Goal: Task Accomplishment & Management: Manage account settings

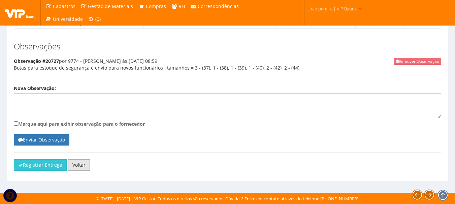
scroll to position [487, 0]
click at [29, 162] on button "Registrar Entrega" at bounding box center [40, 165] width 53 height 11
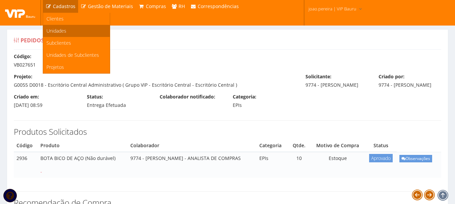
scroll to position [487, 0]
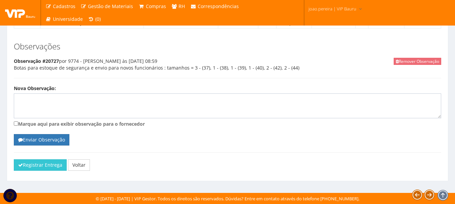
click at [17, 12] on img at bounding box center [20, 13] width 30 height 10
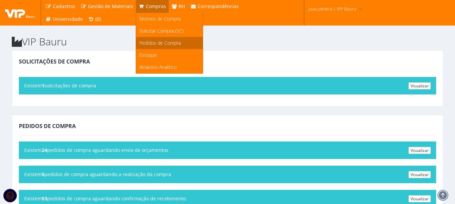
click at [155, 43] on span "Pedidos de Compra" at bounding box center [159, 43] width 41 height 6
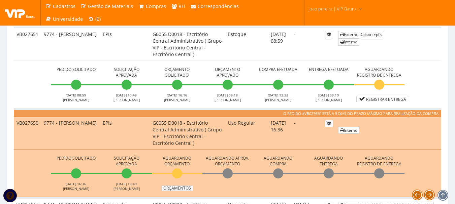
scroll to position [371, 0]
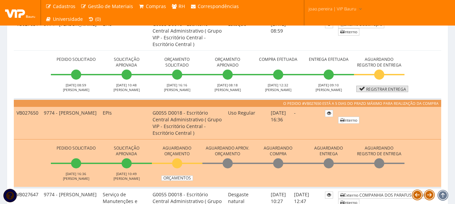
click at [384, 88] on link "Registrar Entrega" at bounding box center [382, 89] width 52 height 6
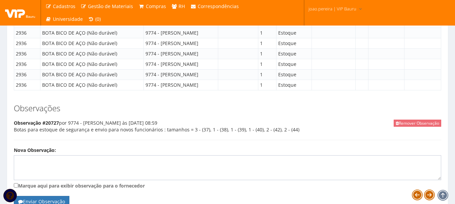
scroll to position [487, 0]
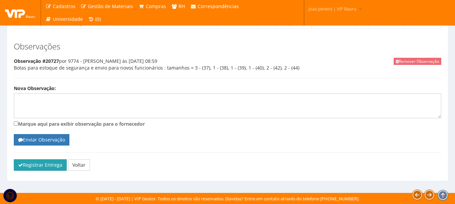
click at [42, 166] on button "Registrar Entrega" at bounding box center [40, 165] width 53 height 11
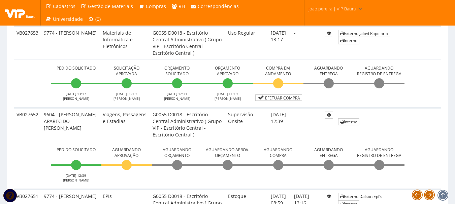
scroll to position [202, 0]
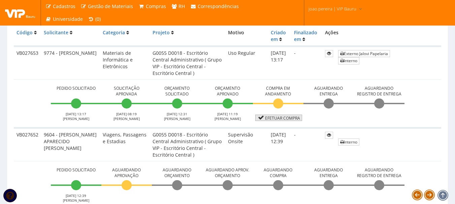
click at [284, 119] on link "Efetuar Compra" at bounding box center [278, 118] width 47 height 6
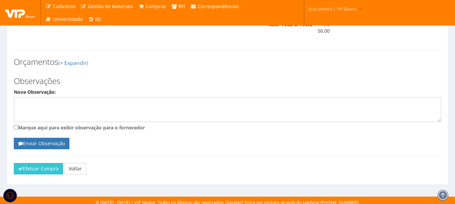
scroll to position [269, 0]
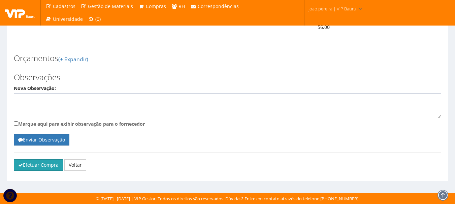
click at [19, 166] on icon "submit" at bounding box center [20, 165] width 5 height 5
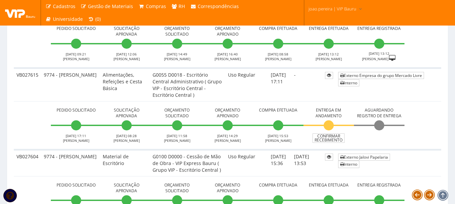
scroll to position [1348, 0]
click at [334, 139] on link "Confirmar Recebimento" at bounding box center [329, 138] width 32 height 9
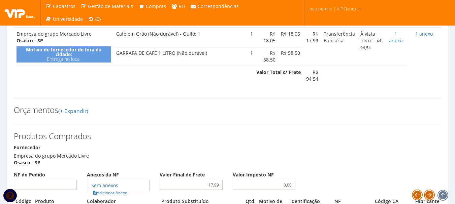
scroll to position [337, 0]
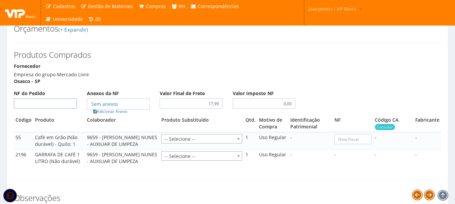
click at [48, 109] on input "NF do Pedido" at bounding box center [45, 104] width 63 height 10
type input "00"
click at [114, 115] on link "Adicionar Anexo" at bounding box center [110, 111] width 38 height 7
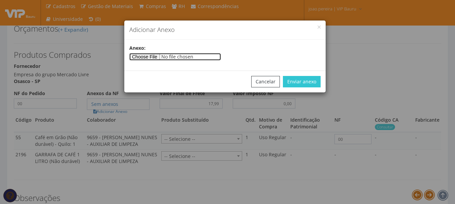
click at [153, 56] on input"] "file" at bounding box center [175, 56] width 92 height 7
type input"] "C:\fakepath\PEDIDOS SEM NOTA FISCAL Mister [PERSON_NAME].docx"
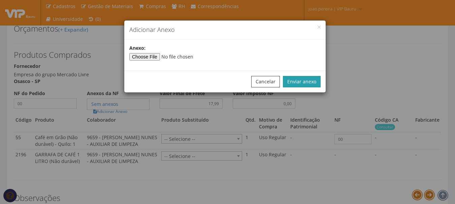
click at [298, 80] on button "Enviar anexo" at bounding box center [302, 81] width 38 height 11
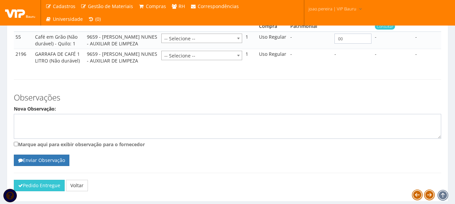
scroll to position [465, 0]
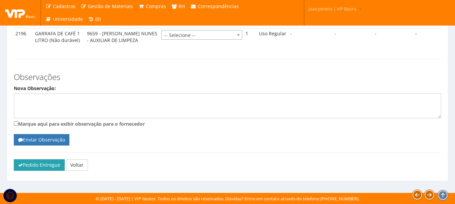
click at [21, 166] on icon "submit" at bounding box center [20, 165] width 5 height 5
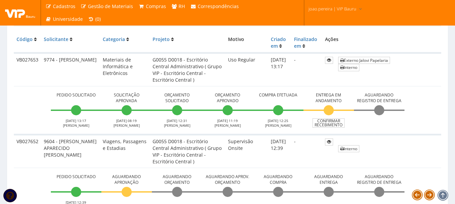
scroll to position [183, 0]
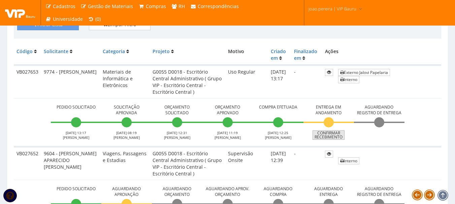
click at [329, 133] on link "Confirmar Recebimento" at bounding box center [329, 135] width 32 height 9
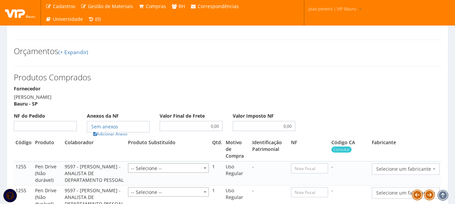
scroll to position [270, 0]
click at [33, 131] on input "NF do Pedido" at bounding box center [45, 126] width 63 height 10
type input "157062"
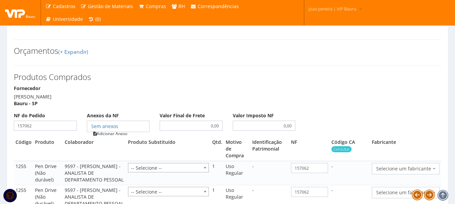
click at [113, 137] on link "Adicionar Anexo" at bounding box center [110, 133] width 38 height 7
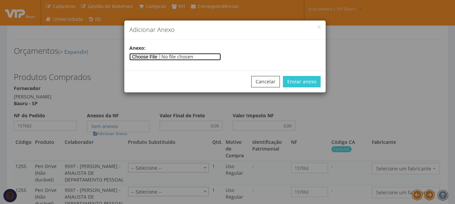
click at [152, 56] on input"] "file" at bounding box center [175, 56] width 92 height 7
type input"] "C:\fakepath\NF 157062.jpeg"
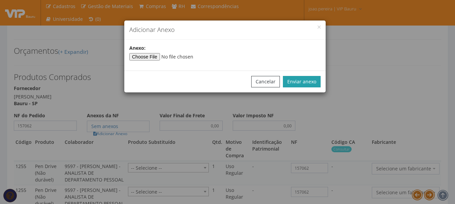
click at [303, 83] on button "Enviar anexo" at bounding box center [302, 81] width 38 height 11
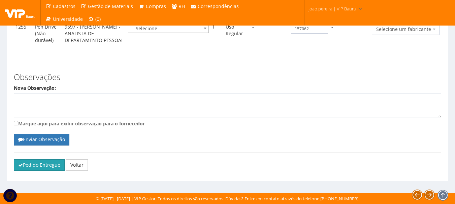
scroll to position [440, 0]
click at [35, 165] on button "Pedido Entregue" at bounding box center [39, 165] width 51 height 11
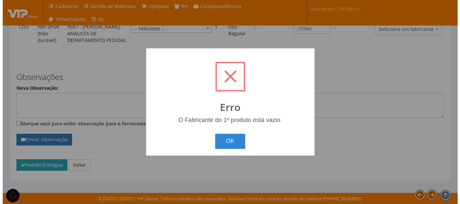
scroll to position [433, 0]
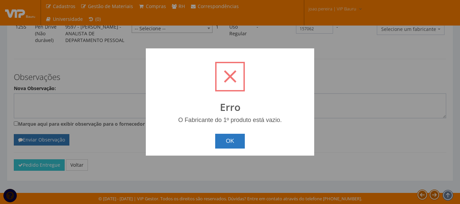
click at [241, 147] on button "OK" at bounding box center [230, 141] width 30 height 15
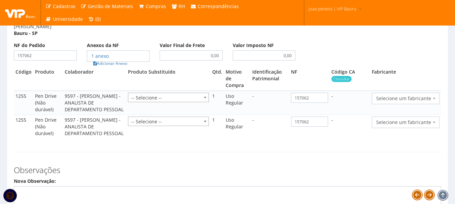
scroll to position [339, 0]
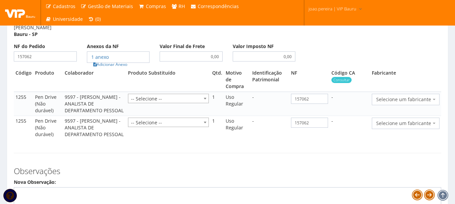
click at [434, 103] on span "Selecione um fabricante" at bounding box center [406, 99] width 68 height 11
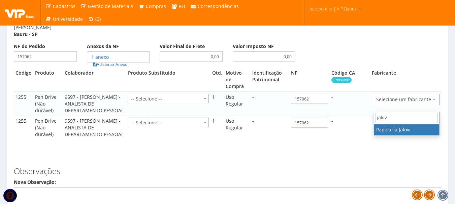
type input "jalovi"
select select "486"
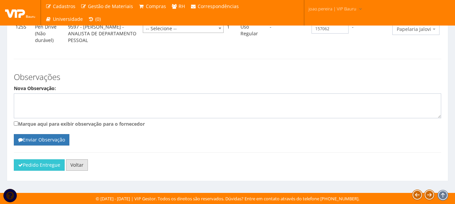
scroll to position [433, 0]
click at [33, 163] on button "Pedido Entregue" at bounding box center [39, 165] width 51 height 11
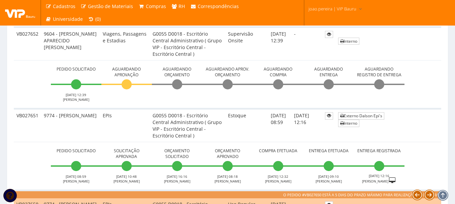
scroll to position [168, 0]
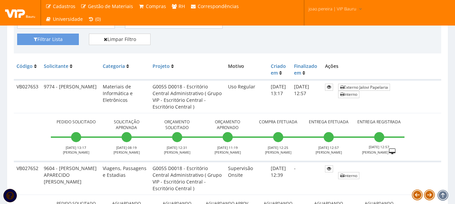
click at [428, 110] on td "Externo Jalovi Papelaria Interno" at bounding box center [389, 96] width 106 height 33
click at [370, 89] on link "Externo Jalovi Papelaria" at bounding box center [364, 87] width 52 height 7
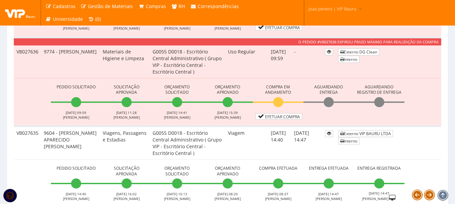
scroll to position [809, 0]
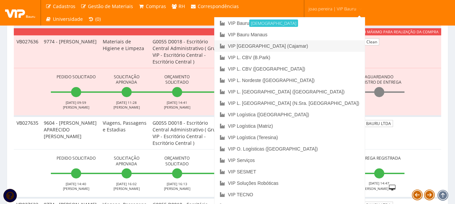
click at [315, 44] on link "VIP [GEOGRAPHIC_DATA] (Cajamar)" at bounding box center [290, 45] width 150 height 11
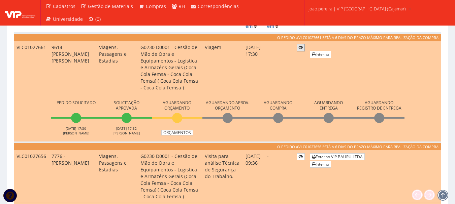
scroll to position [202, 0]
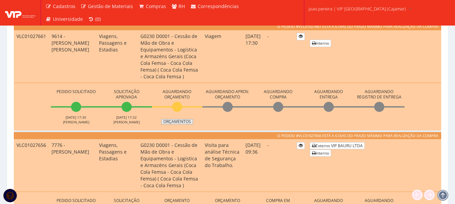
click at [178, 122] on link "Orçamentos" at bounding box center [177, 121] width 32 height 5
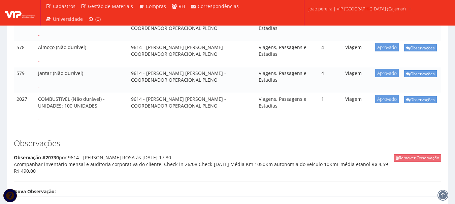
scroll to position [101, 0]
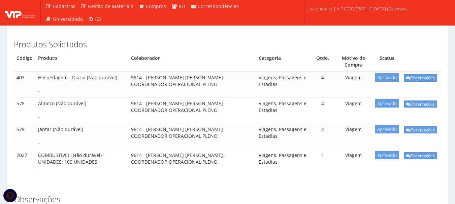
click at [218, 185] on div "Produtos Solicitados Código Produto Colaborador Categoria Qtde. Motivo de Compr…" at bounding box center [228, 107] width 438 height 162
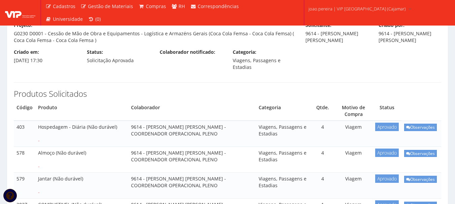
scroll to position [0, 0]
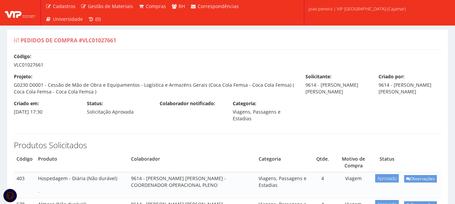
drag, startPoint x: 14, startPoint y: 65, endPoint x: 43, endPoint y: 66, distance: 28.3
click at [43, 66] on div "Código: VLC01027661" at bounding box center [228, 60] width 438 height 15
copy div "VLC01027661"
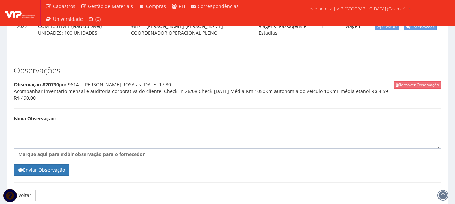
scroll to position [236, 0]
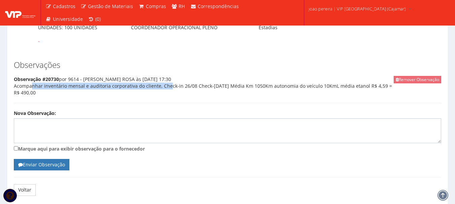
drag, startPoint x: 15, startPoint y: 86, endPoint x: 157, endPoint y: 89, distance: 142.2
click at [157, 89] on div "Remover Observação Observação #20730 por 9614 - ANDERSON ROSA às 20/08/2025 17:…" at bounding box center [228, 89] width 428 height 27
copy div "Acompanhar inventário mensal e auditoria corporativa do cliente"
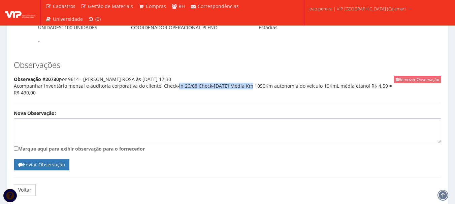
drag, startPoint x: 159, startPoint y: 86, endPoint x: 228, endPoint y: 87, distance: 69.1
click at [228, 87] on div "Remover Observação Observação #20730 por 9614 - ANDERSON ROSA às 20/08/2025 17:…" at bounding box center [228, 89] width 428 height 27
copy div "Check-in 26/08 Check-out 29/08"
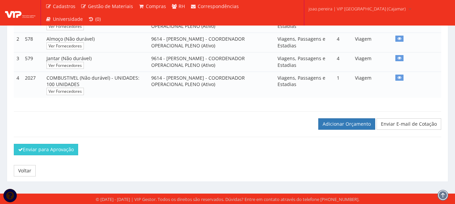
scroll to position [153, 0]
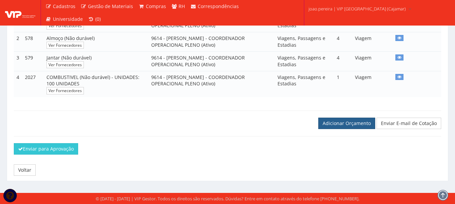
click at [360, 125] on link "Adicionar Orçamento" at bounding box center [346, 123] width 57 height 11
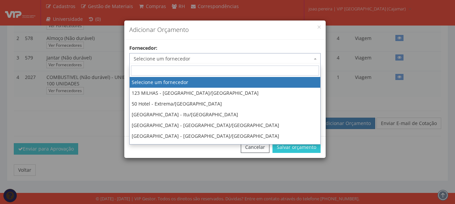
click at [244, 59] on span "Selecione um fornecedor" at bounding box center [223, 59] width 179 height 7
click at [224, 73] on input "search" at bounding box center [225, 71] width 188 height 10
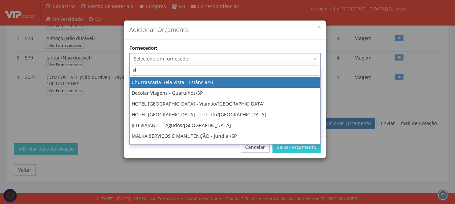
type input "vip"
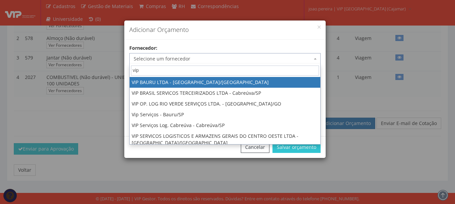
select select "532"
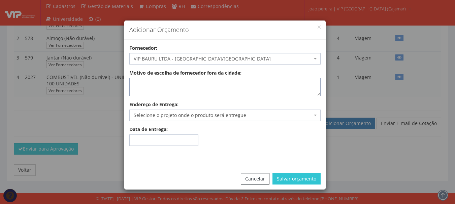
click at [223, 86] on textarea "Motivo de escolha de fornecedor fora da cidade:" at bounding box center [224, 87] width 191 height 18
type textarea "Adiantamento"
click at [265, 111] on span "Selecione o projeto onde o produto será entregue" at bounding box center [224, 115] width 191 height 11
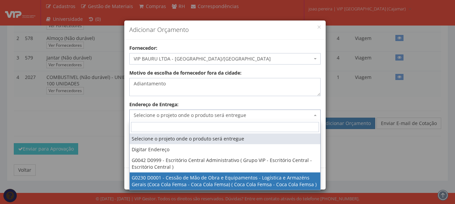
select select "230"
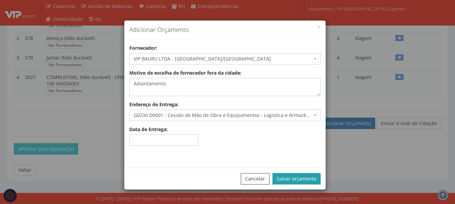
click at [308, 182] on button "Salvar orçamento" at bounding box center [297, 178] width 48 height 11
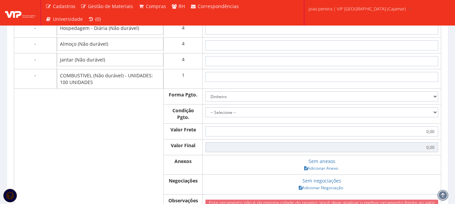
scroll to position [262, 0]
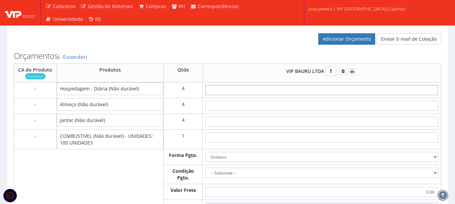
click at [339, 90] on input "text" at bounding box center [322, 90] width 233 height 10
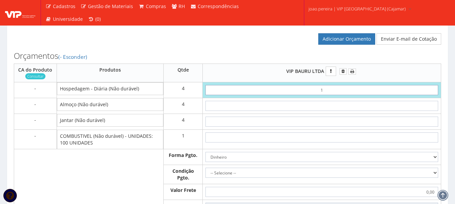
type input "15"
type input "60,00"
type input "1,50"
type input "6,00"
type input "15,00"
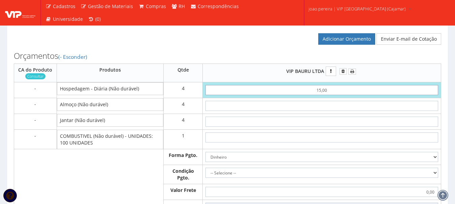
type input "60,00"
type input "150,00"
type input "600,00"
type input "150,00"
type input "4"
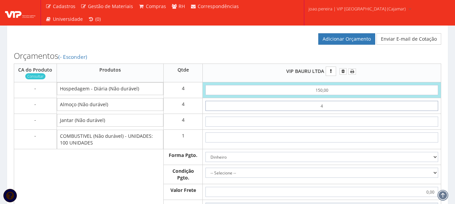
type input "616,00"
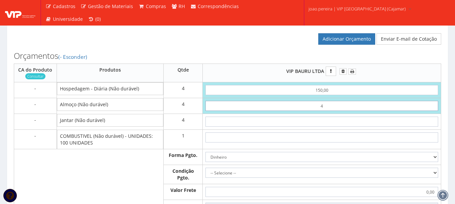
type input "40"
type input "760,00"
type input "4,00"
type input "616,00"
type input "40,00"
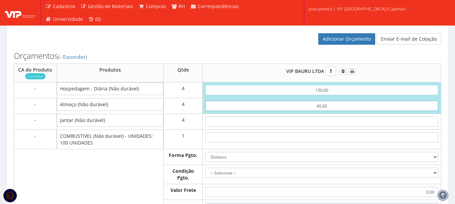
type input "760,00"
type input "40,00"
type input "4"
type input "776,00"
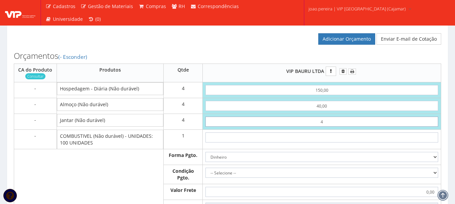
type input "40"
type input "920,00"
type input "4,00"
type input "776,00"
type input "40,00"
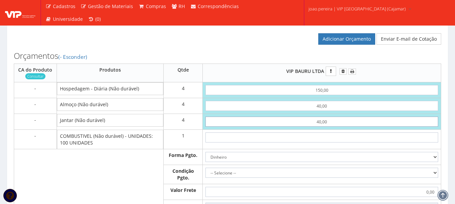
type input "920,00"
type input "40,00"
type input "5"
type input "925,00"
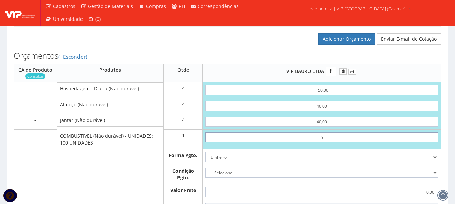
type input "50"
type input "970,00"
type input "5,00"
type input "925,00"
type input "50,00"
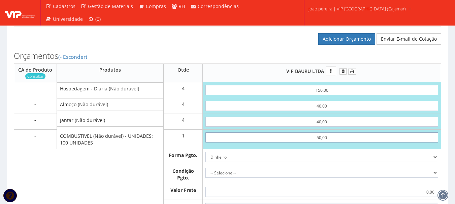
type input "970,00"
type input "500,00"
type input "1420,00"
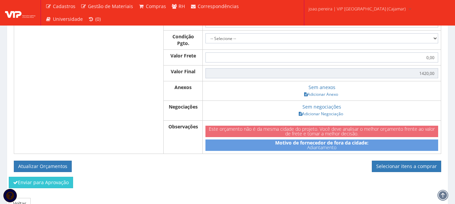
scroll to position [329, 0]
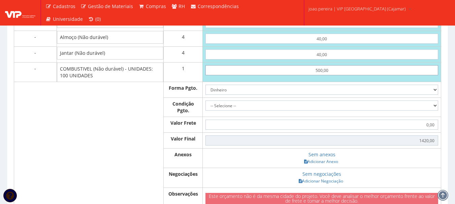
type input "500,00"
click at [436, 89] on select "Dinheiro Boleto Bancário Depósito Transferência Bancária Cartão de Crédito Cart…" at bounding box center [322, 90] width 233 height 10
select select "3"
click at [206, 85] on select "Dinheiro Boleto Bancário Depósito Transferência Bancária Cartão de Crédito Cart…" at bounding box center [322, 90] width 233 height 10
click at [433, 105] on select "-- Selecione -- À vista 7 dias 10 dias" at bounding box center [322, 106] width 233 height 10
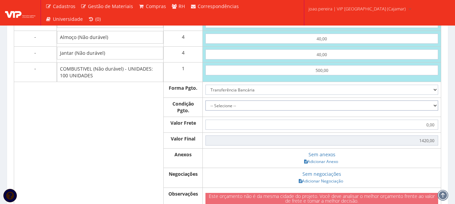
select select "0"
click at [206, 101] on select "-- Selecione -- À vista 7 dias 10 dias" at bounding box center [322, 106] width 233 height 10
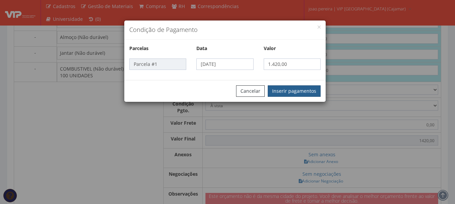
click at [308, 87] on button "Inserir pagamentos" at bounding box center [294, 91] width 53 height 11
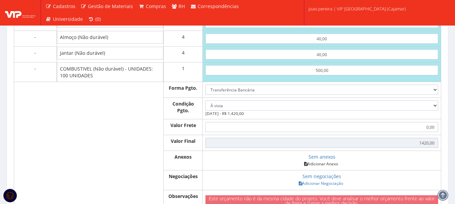
click at [322, 166] on link "Adicionar Anexo" at bounding box center [321, 164] width 38 height 7
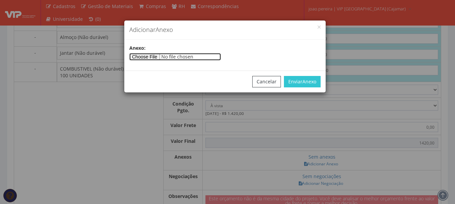
click at [154, 56] on input"] "file" at bounding box center [175, 56] width 92 height 7
type input"] "C:\fakepath\CAMARGO 26-08.docx"
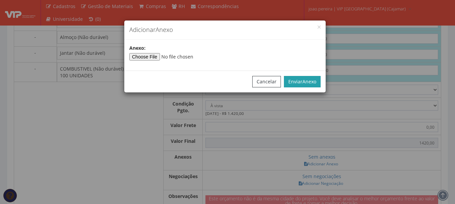
click at [303, 83] on span "Anexo" at bounding box center [310, 81] width 14 height 6
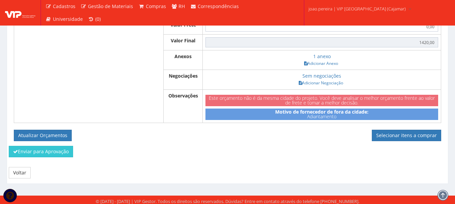
scroll to position [431, 0]
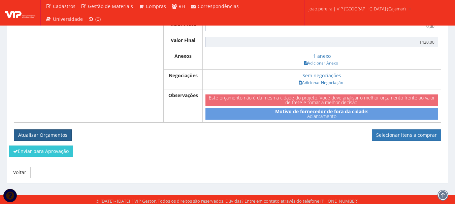
click at [56, 132] on button "Atualizar Orçamentos" at bounding box center [43, 135] width 58 height 11
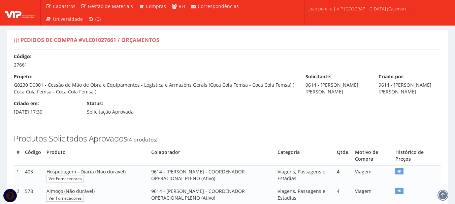
select select "0"
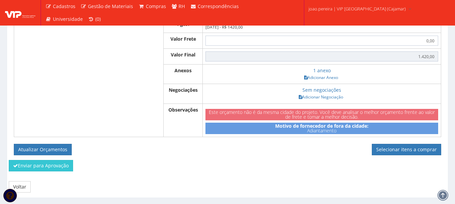
scroll to position [409, 0]
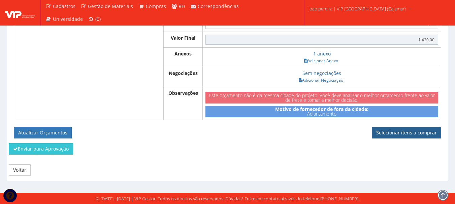
click at [409, 130] on link "Selecionar itens a comprar" at bounding box center [406, 132] width 69 height 11
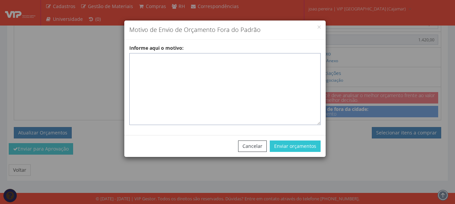
click at [180, 59] on textarea "Informe aqui o motivo:" at bounding box center [224, 89] width 191 height 72
click at [172, 60] on textarea "Informe aqui o motivo:" at bounding box center [224, 89] width 191 height 72
paste textarea "Pedido de compra para emissão de adiantamento para colaborador - ADIANTAMENTO D…"
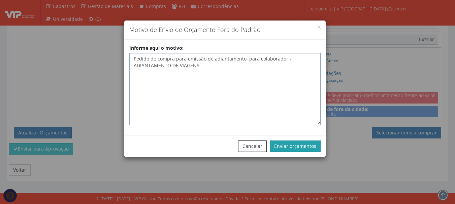
type textarea "Pedido de compra para emissão de adiantamento para colaborador - ADIANTAMENTO D…"
click at [306, 143] on button "Enviar orçamentos" at bounding box center [295, 146] width 51 height 11
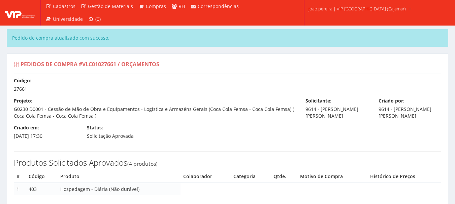
select select "0"
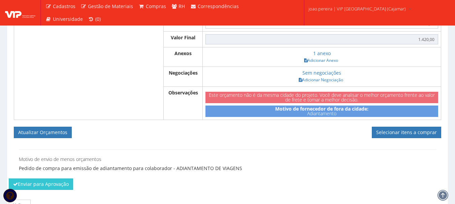
scroll to position [469, 0]
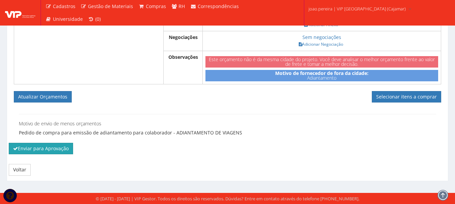
click at [41, 154] on button "Enviar para Aprovação" at bounding box center [41, 148] width 64 height 11
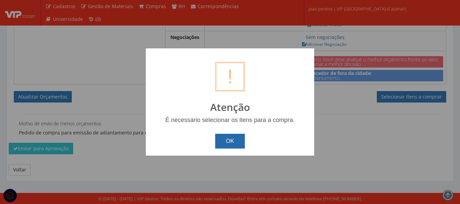
click at [232, 140] on button "OK" at bounding box center [230, 141] width 30 height 15
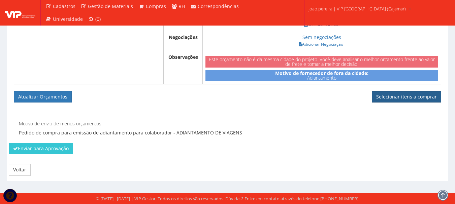
click at [415, 99] on link "Selecionar itens a comprar" at bounding box center [406, 96] width 69 height 11
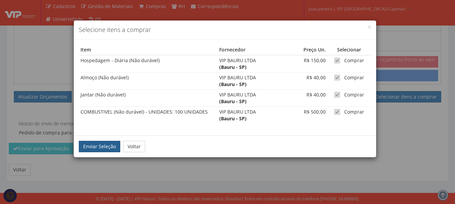
click at [96, 149] on button "Enviar Seleção" at bounding box center [99, 146] width 41 height 11
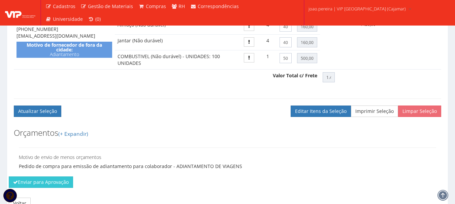
scroll to position [350, 0]
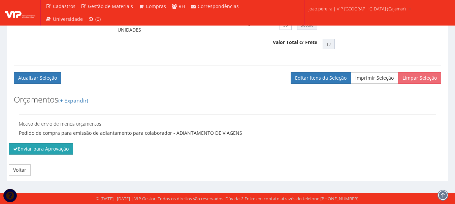
click at [32, 148] on button "Enviar para Aprovação" at bounding box center [41, 149] width 64 height 11
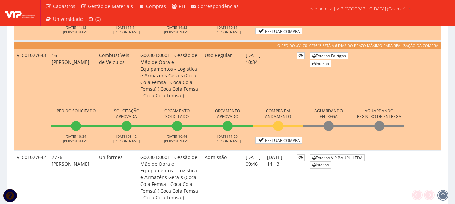
scroll to position [977, 0]
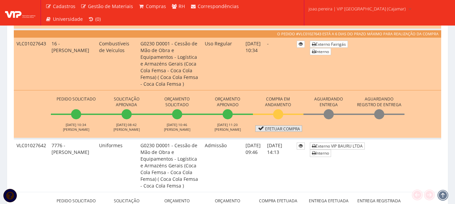
click at [290, 130] on link "Efetuar Compra" at bounding box center [278, 129] width 47 height 6
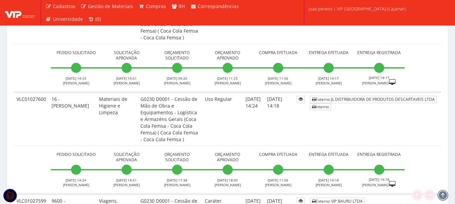
scroll to position [2840, 0]
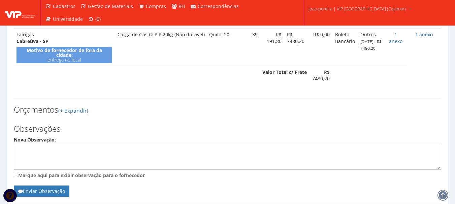
scroll to position [274, 0]
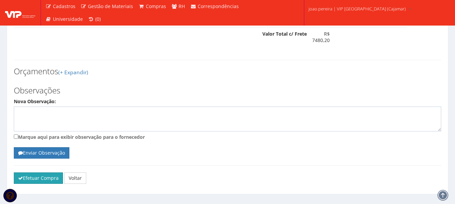
click at [40, 173] on button "Efetuar Compra" at bounding box center [38, 178] width 49 height 11
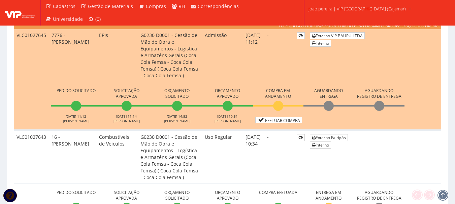
scroll to position [977, 0]
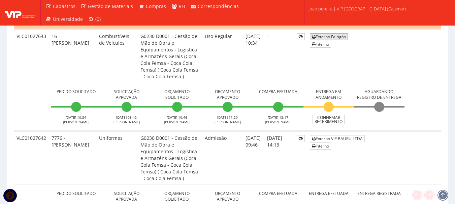
click at [339, 36] on link "Externo Fairigás" at bounding box center [329, 36] width 38 height 7
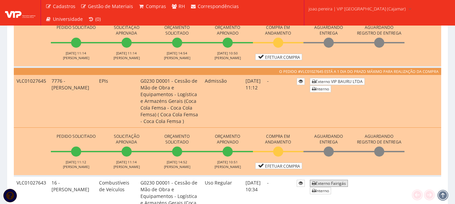
scroll to position [836, 0]
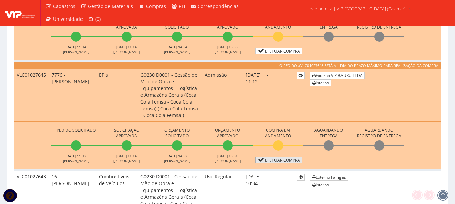
click at [283, 161] on link "Efetuar Compra" at bounding box center [278, 160] width 47 height 6
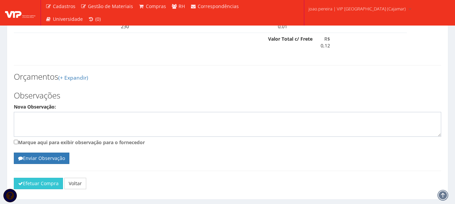
scroll to position [606, 0]
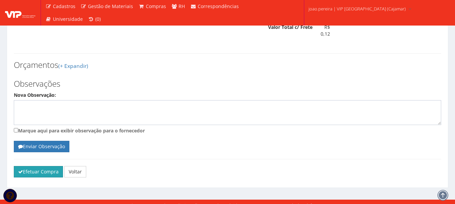
click at [33, 166] on button "Efetuar Compra" at bounding box center [38, 171] width 49 height 11
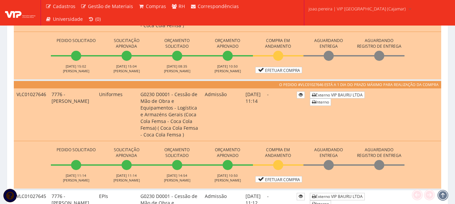
scroll to position [741, 0]
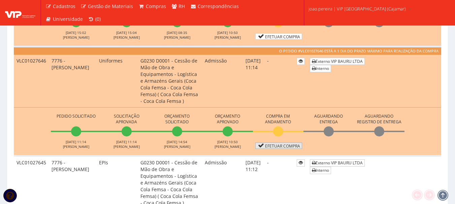
click at [283, 146] on link "Efetuar Compra" at bounding box center [278, 146] width 47 height 6
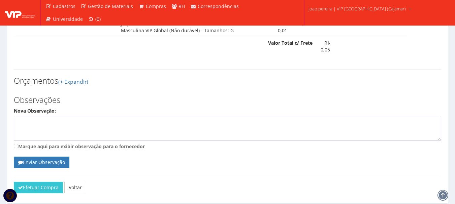
scroll to position [374, 0]
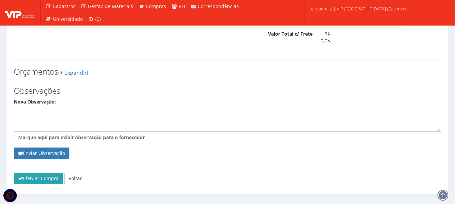
click at [39, 173] on button "Efetuar Compra" at bounding box center [38, 178] width 49 height 11
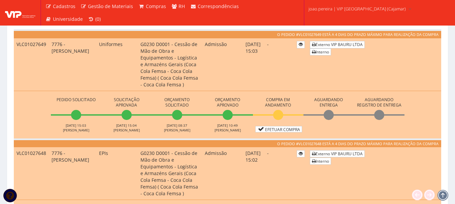
scroll to position [606, 0]
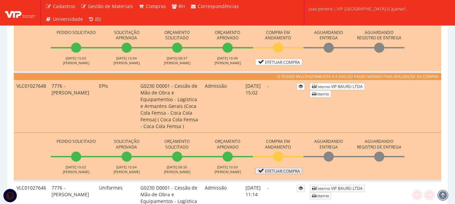
click at [287, 171] on link "Efetuar Compra" at bounding box center [278, 171] width 47 height 6
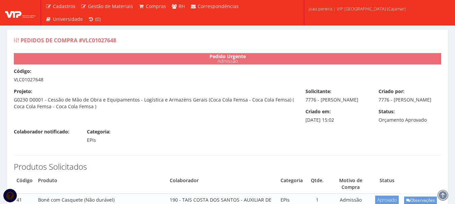
scroll to position [101, 0]
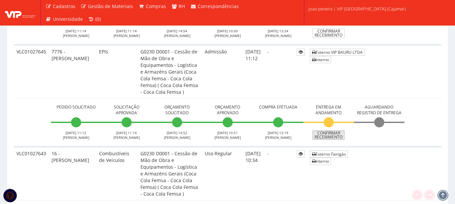
scroll to position [842, 0]
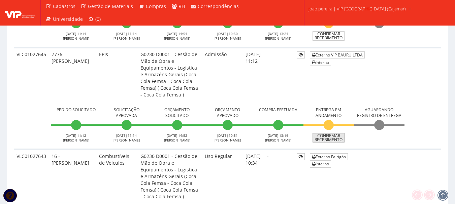
click at [332, 138] on link "Confirmar Recebimento" at bounding box center [329, 137] width 32 height 9
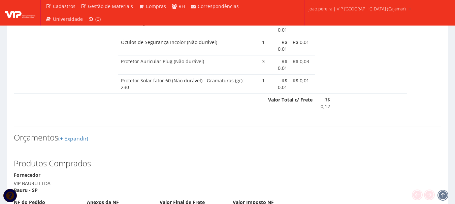
scroll to position [606, 0]
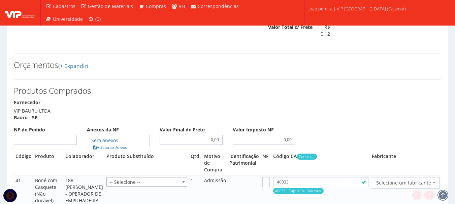
select select "1164"
click at [43, 137] on input "NF do Pedido" at bounding box center [45, 140] width 63 height 10
select select "848"
type input "00"
select select "848"
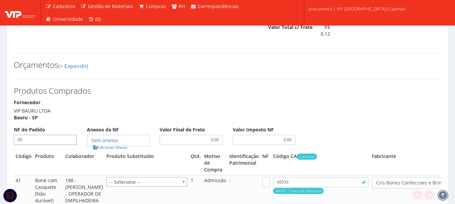
select select "848"
type input "00"
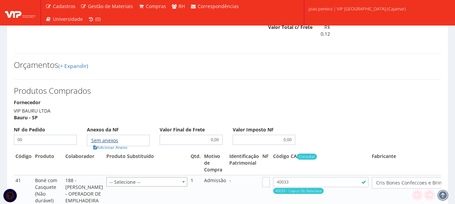
type input "00"
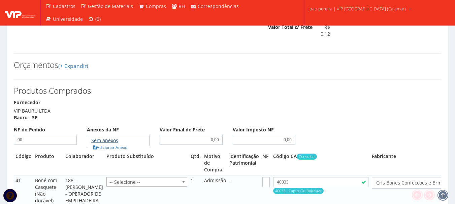
type input "00"
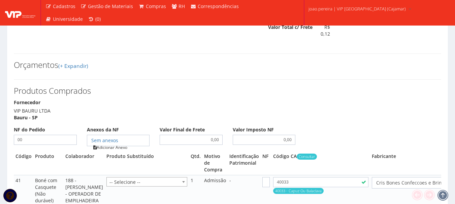
click at [114, 144] on link "Adicionar Anexo" at bounding box center [110, 147] width 38 height 7
select select "19"
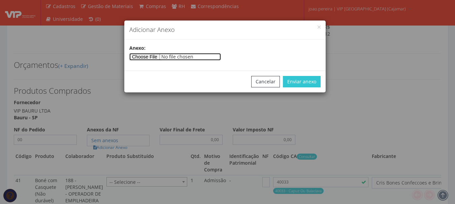
click at [148, 59] on input"] "file" at bounding box center [175, 56] width 92 height 7
select select "25"
type input"] "C:\fakepath\PEDIDOS SEM NOTA FISCAL Mister Beef.docx"
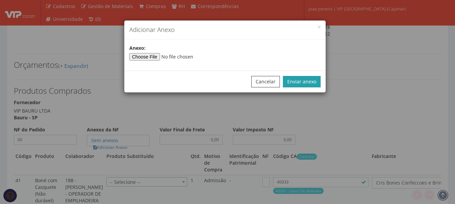
click at [304, 81] on button "Enviar anexo" at bounding box center [302, 81] width 38 height 11
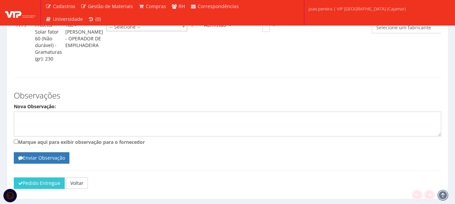
scroll to position [1213, 0]
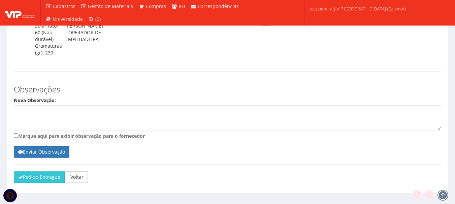
click at [394, 25] on span "Selecione um fabricante" at bounding box center [424, 21] width 97 height 7
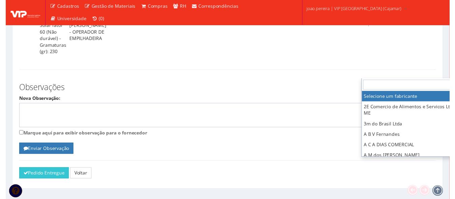
scroll to position [1213, 16]
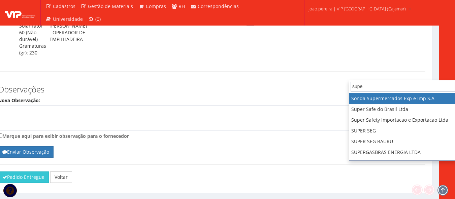
type input "super"
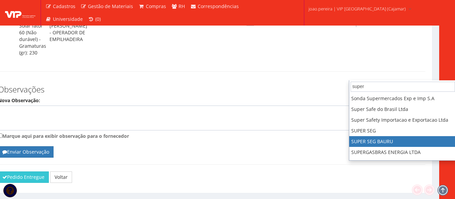
select select "644"
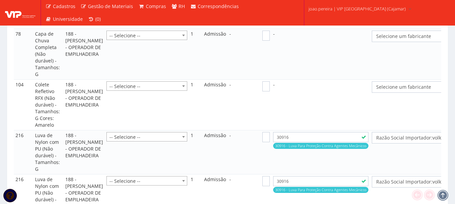
scroll to position [809, 0]
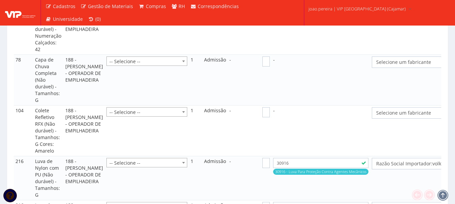
click at [412, 66] on span "Selecione um fabricante" at bounding box center [424, 62] width 97 height 7
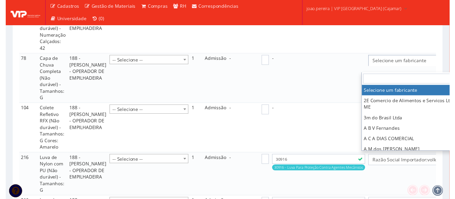
scroll to position [809, 16]
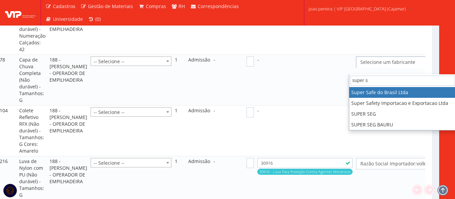
type input "super se"
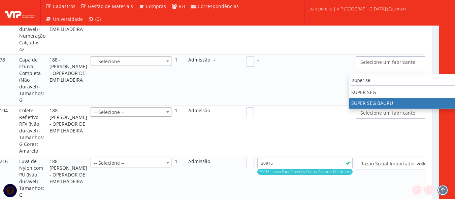
select select "644"
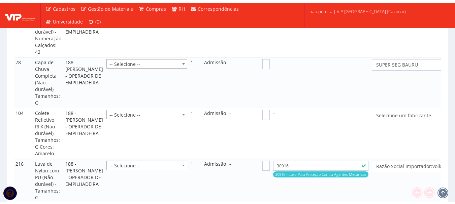
scroll to position [809, 0]
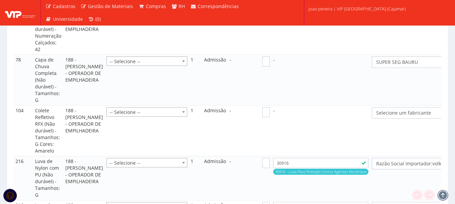
click at [420, 117] on span "Selecione um fabricante" at bounding box center [424, 113] width 97 height 7
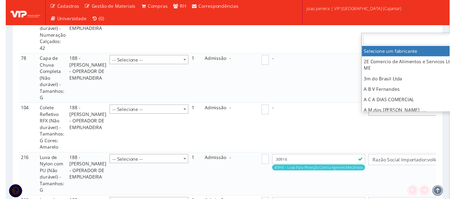
scroll to position [809, 16]
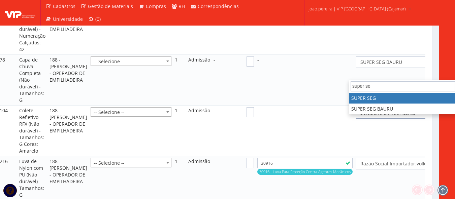
type input "super seg"
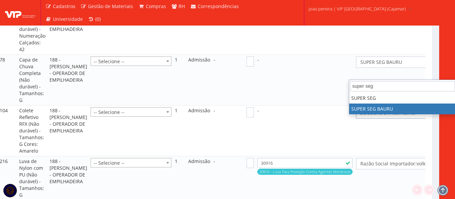
select select "644"
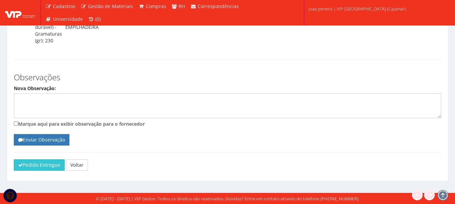
scroll to position [1283, 0]
click at [37, 163] on button "Pedido Entregue" at bounding box center [39, 165] width 51 height 11
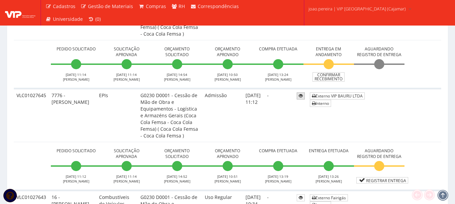
scroll to position [775, 0]
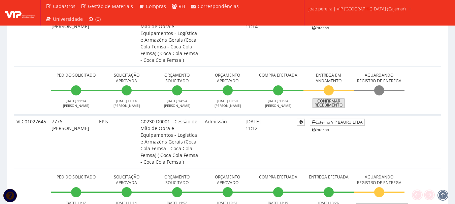
click at [334, 103] on link "Confirmar Recebimento" at bounding box center [329, 103] width 32 height 9
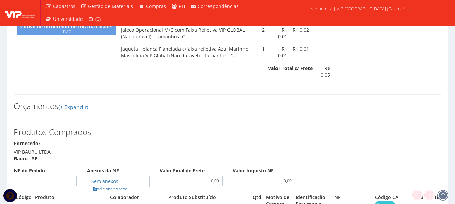
scroll to position [404, 0]
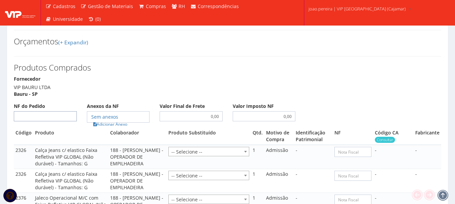
click at [54, 112] on input "NF do Pedido" at bounding box center [45, 117] width 63 height 10
type input "00"
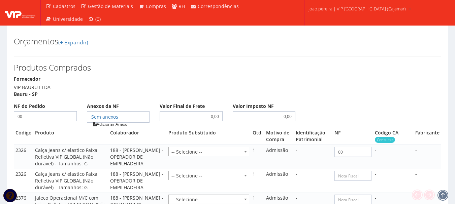
type input "00"
click at [113, 121] on link "Adicionar Anexo" at bounding box center [110, 124] width 38 height 7
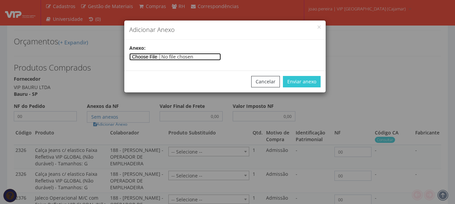
click at [158, 55] on input"] "file" at bounding box center [175, 56] width 92 height 7
type input"] "C:\fakepath\PEDIDOS SEM NOTA FISCAL Mister Beef.docx"
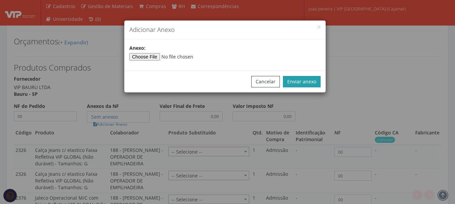
click at [303, 84] on button "Enviar anexo" at bounding box center [302, 81] width 38 height 11
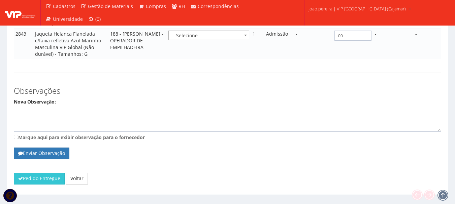
scroll to position [617, 0]
click at [37, 175] on div "Pedido Entregue Voltar" at bounding box center [228, 181] width 438 height 17
click at [38, 173] on button "Pedido Entregue" at bounding box center [39, 178] width 51 height 11
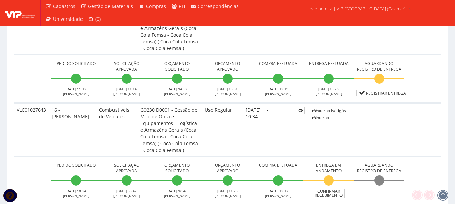
scroll to position [842, 0]
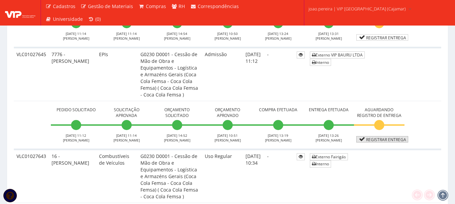
click at [393, 140] on link "Registrar Entrega" at bounding box center [382, 139] width 52 height 6
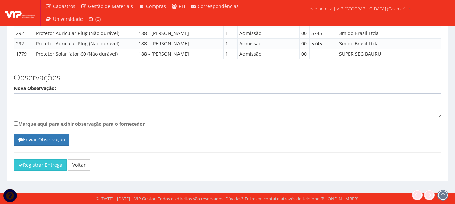
scroll to position [922, 0]
click at [32, 163] on button "Registrar Entrega" at bounding box center [40, 165] width 53 height 11
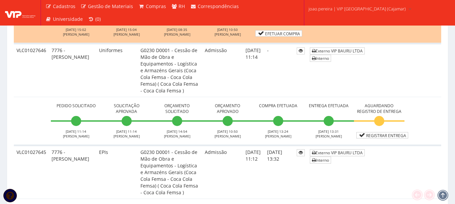
scroll to position [707, 0]
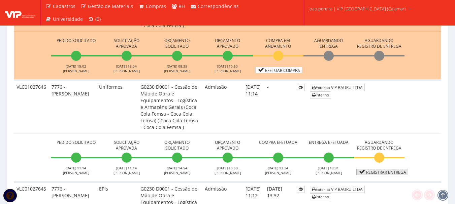
click at [387, 171] on link "Registrar Entrega" at bounding box center [382, 172] width 52 height 6
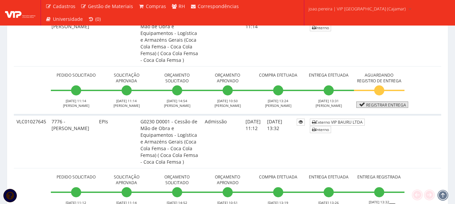
scroll to position [741, 0]
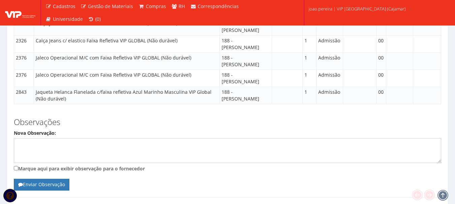
scroll to position [570, 0]
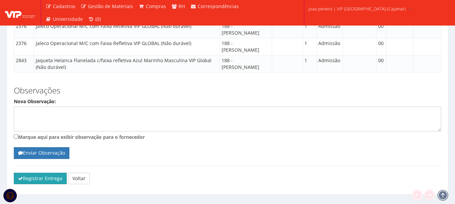
click at [32, 173] on button "Registrar Entrega" at bounding box center [40, 178] width 53 height 11
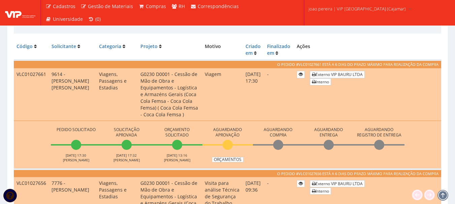
scroll to position [179, 0]
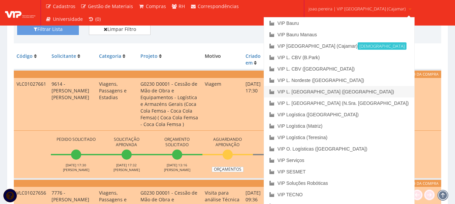
click at [351, 92] on link "VIP L. [GEOGRAPHIC_DATA] ([GEOGRAPHIC_DATA])" at bounding box center [339, 91] width 150 height 11
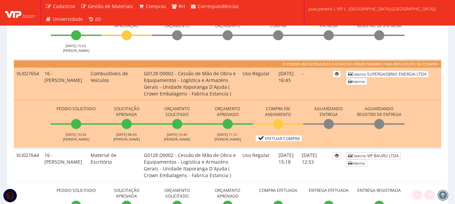
scroll to position [404, 0]
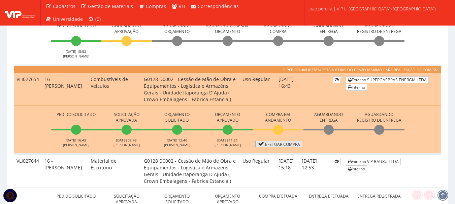
click at [290, 142] on link "Efetuar Compra" at bounding box center [278, 144] width 47 height 6
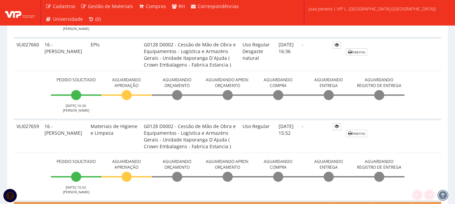
scroll to position [337, 0]
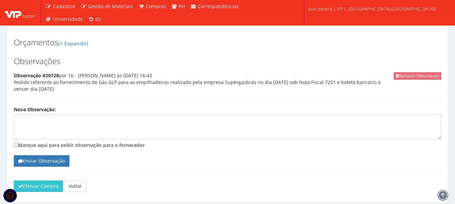
scroll to position [303, 0]
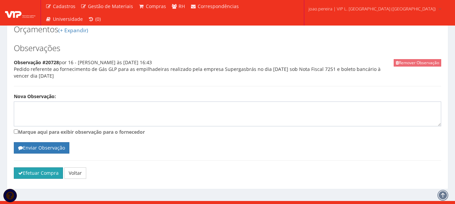
click at [24, 175] on button "Efetuar Compra" at bounding box center [38, 173] width 49 height 11
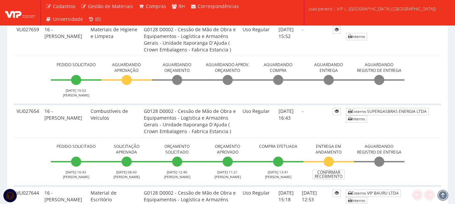
scroll to position [404, 0]
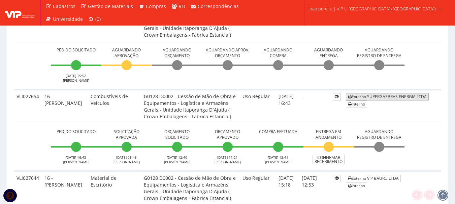
click at [402, 98] on link "Externo SUPERGASBRAS ENERGIA LTDA" at bounding box center [387, 96] width 83 height 7
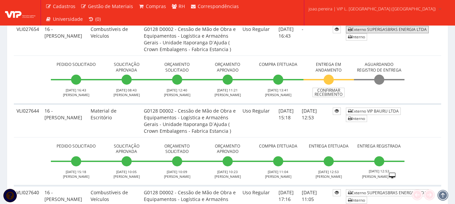
scroll to position [438, 0]
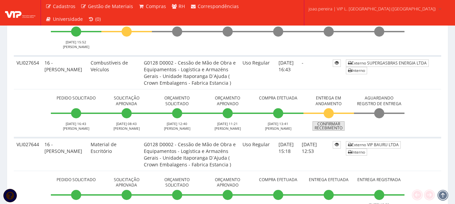
click at [336, 126] on link "Confirmar Recebimento" at bounding box center [329, 126] width 32 height 9
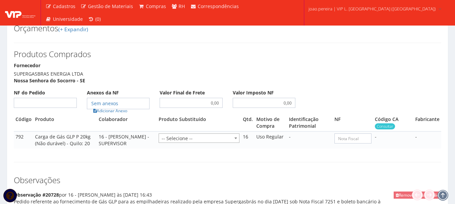
scroll to position [337, 0]
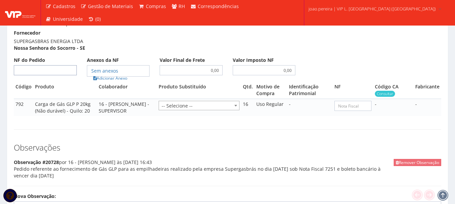
click at [59, 68] on input "NF do Pedido" at bounding box center [45, 70] width 63 height 10
type input "7251"
click at [219, 147] on h3 "Observações" at bounding box center [228, 148] width 428 height 9
click at [116, 78] on link "Adicionar Anexo" at bounding box center [110, 78] width 38 height 7
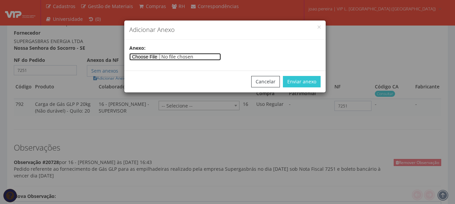
click at [150, 55] on input"] "file" at bounding box center [175, 56] width 92 height 7
type input"] "C:\fakepath\NF 7251 - SUPERGASBRAS .pdf"
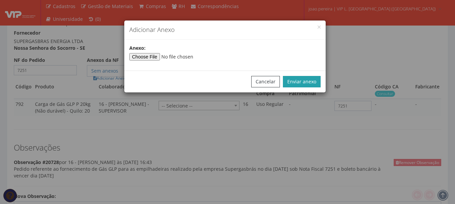
click at [308, 82] on button "Enviar anexo" at bounding box center [302, 81] width 38 height 11
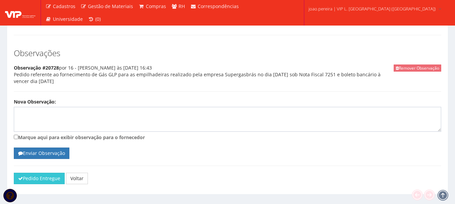
scroll to position [445, 0]
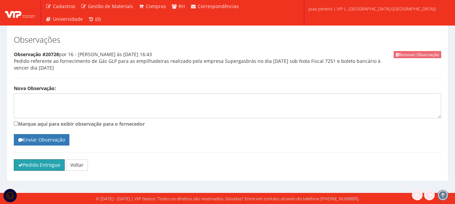
drag, startPoint x: 36, startPoint y: 166, endPoint x: 252, endPoint y: 22, distance: 259.9
click at [36, 166] on button "Pedido Entregue" at bounding box center [39, 165] width 51 height 11
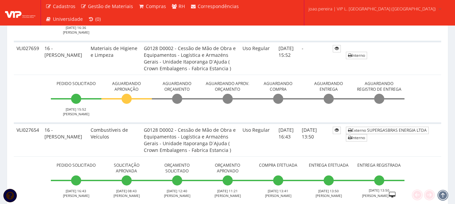
scroll to position [337, 0]
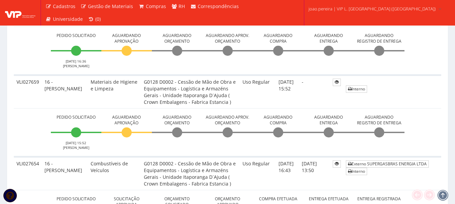
click at [21, 99] on td "VLI027659" at bounding box center [28, 91] width 28 height 33
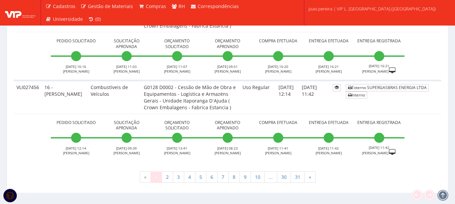
scroll to position [2553, 0]
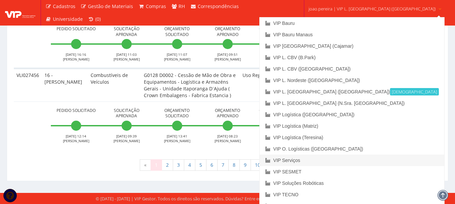
click at [330, 159] on link "VIP Serviços" at bounding box center [352, 160] width 184 height 11
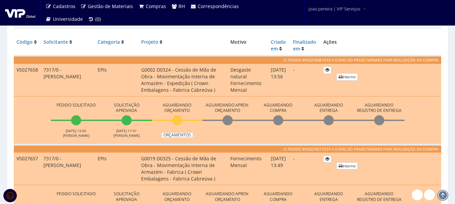
scroll to position [202, 0]
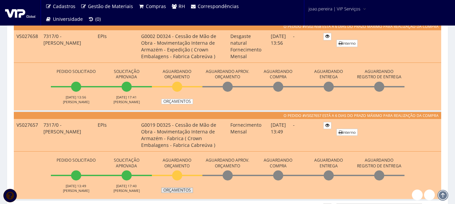
click at [179, 191] on link "Orçamentos" at bounding box center [177, 190] width 32 height 5
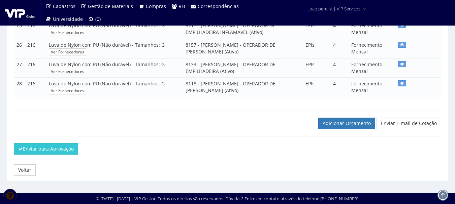
scroll to position [728, 0]
click at [337, 120] on link "Adicionar Orçamento" at bounding box center [346, 123] width 57 height 11
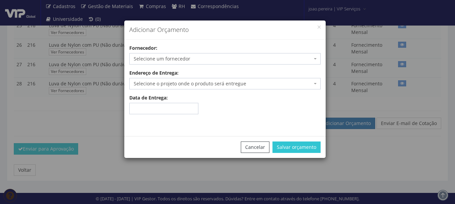
click at [203, 57] on span "Selecione um fornecedor" at bounding box center [223, 59] width 179 height 7
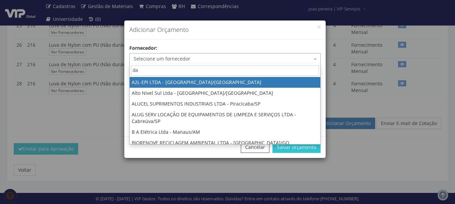
type input "dal"
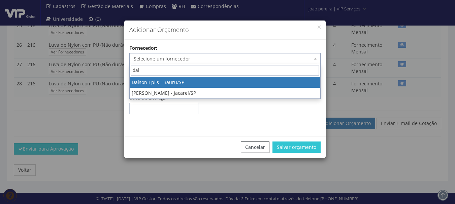
select select "141"
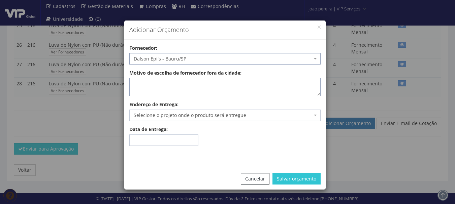
click at [195, 86] on textarea "Motivo de escolha de fornecedor fora da cidade:" at bounding box center [224, 87] width 191 height 18
type textarea "Envio"
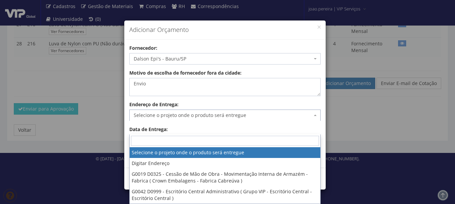
click at [318, 116] on span "Selecione o projeto onde o produto será entregue" at bounding box center [224, 115] width 191 height 11
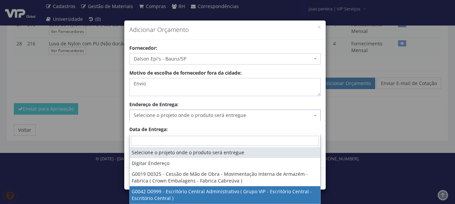
select select "42"
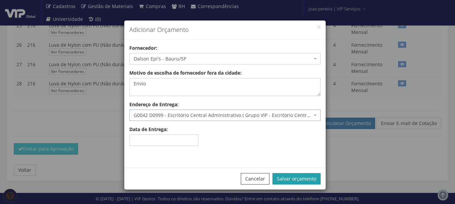
click at [297, 180] on button "Salvar orçamento" at bounding box center [297, 178] width 48 height 11
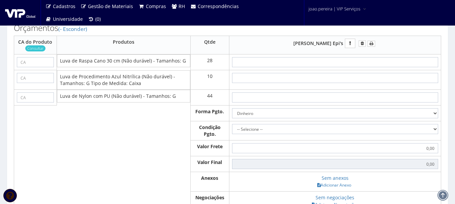
scroll to position [809, 0]
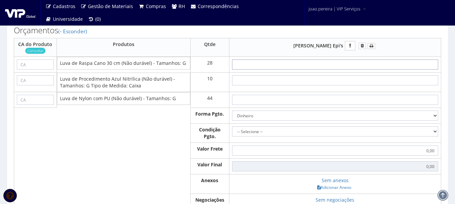
click at [363, 70] on input "text" at bounding box center [335, 65] width 206 height 10
type input "2"
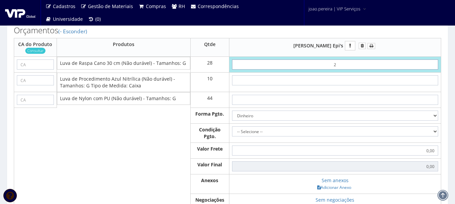
type input "56,00"
type input "25"
type input "700,00"
type input "2,50"
type input "70,00"
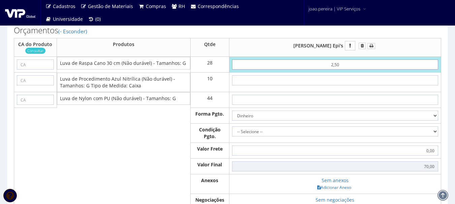
type input "25,00"
type input "700,00"
type input "25,00"
type input "4"
type input "740,00"
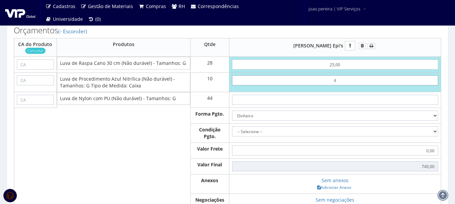
type input "40"
type input "1100,00"
type input "4,00"
type input "740,00"
type input "4,00"
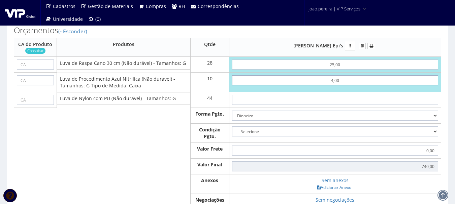
drag, startPoint x: 351, startPoint y: 134, endPoint x: 314, endPoint y: 136, distance: 37.4
click at [314, 86] on input "4,00" at bounding box center [335, 80] width 206 height 10
type input "700,00"
click at [339, 105] on input "text" at bounding box center [335, 100] width 206 height 10
paste input "4,00"
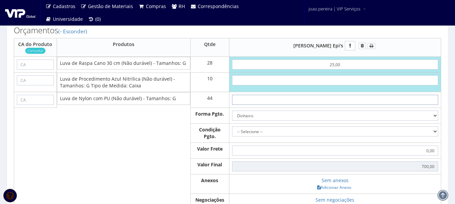
type input "4,00"
type input "876,00"
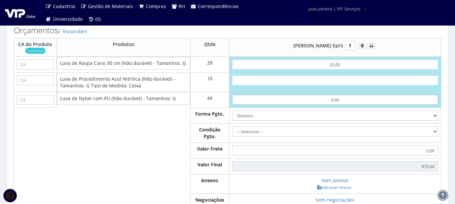
type input "4,00"
click at [337, 86] on input "text" at bounding box center [335, 80] width 206 height 10
type input "3"
type input "906,00"
type input "32"
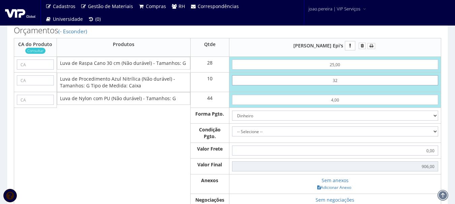
type input "1196,00"
type input "3,25"
type input "908,50"
type input "32,50"
type input "1201,00"
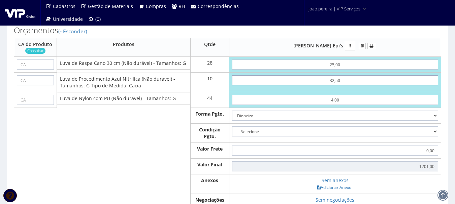
type input "32,50"
click at [434, 121] on select "Dinheiro Boleto Bancário Depósito Transferência Bancária Cartão de Crédito Cart…" at bounding box center [335, 116] width 206 height 10
select select "1"
click at [232, 121] on select "Dinheiro Boleto Bancário Depósito Transferência Bancária Cartão de Crédito Cart…" at bounding box center [335, 116] width 206 height 10
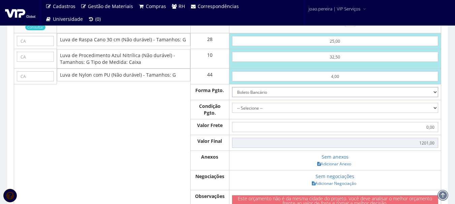
scroll to position [842, 0]
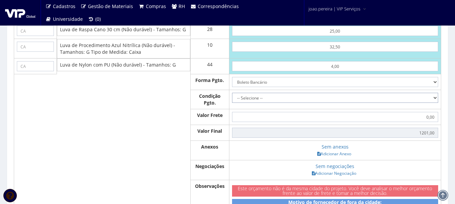
click at [434, 103] on select "-- Selecione -- À vista 7 dias 10 dias" at bounding box center [335, 98] width 206 height 10
select select "30+60"
click at [232, 103] on select "-- Selecione -- À vista 7 dias 10 dias" at bounding box center [335, 98] width 206 height 10
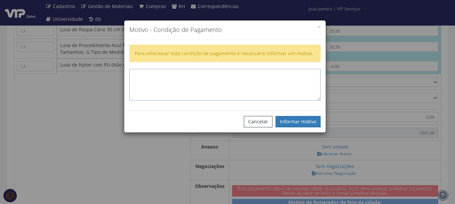
click at [246, 71] on textarea at bounding box center [224, 85] width 191 height 32
type textarea "F"
type textarea "Fornecedor fatura 30/60"
click at [302, 123] on button "Informar motivo" at bounding box center [298, 121] width 45 height 11
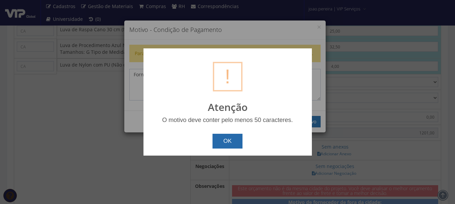
click at [240, 143] on button "OK" at bounding box center [228, 141] width 30 height 15
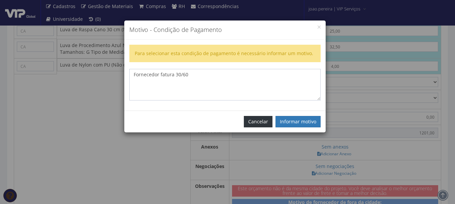
click at [253, 119] on button "Cancelar" at bounding box center [258, 121] width 29 height 11
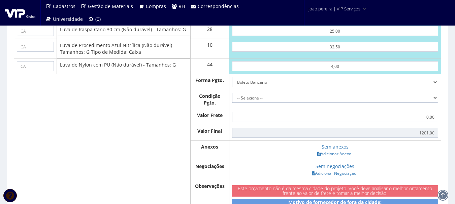
click at [435, 103] on select "-- Selecione -- À vista 7 dias 10 dias" at bounding box center [335, 98] width 206 height 10
select select "outros"
click at [232, 103] on select "-- Selecione -- À vista 7 dias 10 dias" at bounding box center [335, 98] width 206 height 10
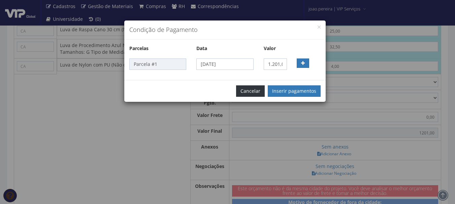
click at [251, 90] on button "Cancelar" at bounding box center [250, 91] width 29 height 11
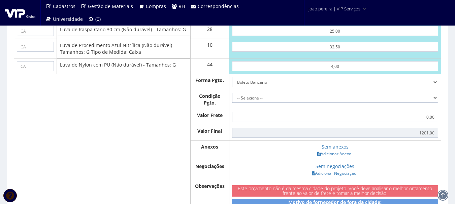
click at [434, 103] on select "-- Selecione -- À vista 7 dias 10 dias" at bounding box center [335, 98] width 206 height 10
select select "60"
click at [232, 103] on select "-- Selecione -- À vista 7 dias 10 dias" at bounding box center [335, 98] width 206 height 10
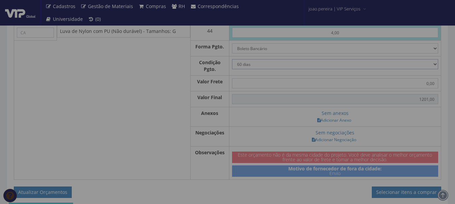
type input "1.201,00"
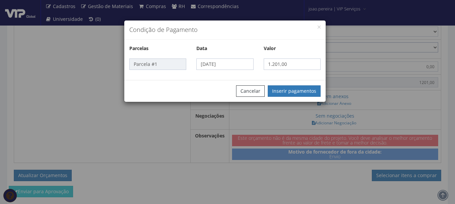
scroll to position [910, 0]
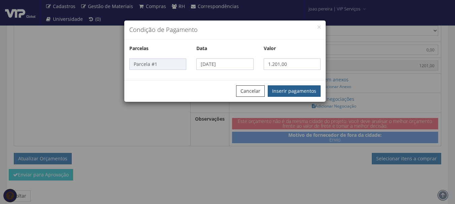
click at [290, 90] on button "Inserir pagamentos" at bounding box center [294, 91] width 53 height 11
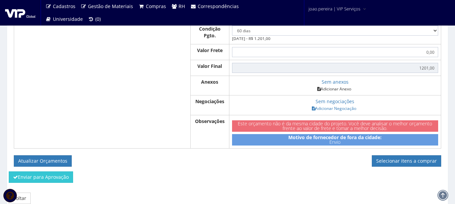
click at [336, 93] on link "Adicionar Anexo" at bounding box center [334, 89] width 38 height 7
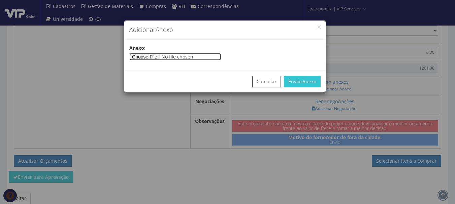
click at [144, 56] on input"] "file" at bounding box center [175, 56] width 92 height 7
type input"] "C:\fakepath\VIP BAURU SERVICOS E LOCACAO DE MAO DE OBRA LTDA 20 08 25 (1).pdf"
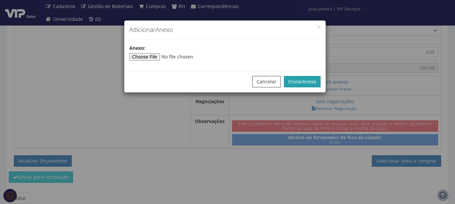
click at [305, 80] on span "Anexo" at bounding box center [310, 81] width 14 height 6
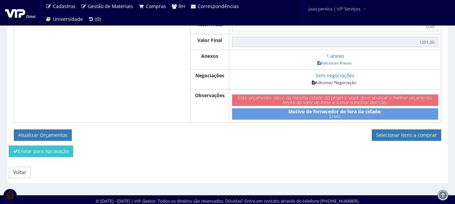
scroll to position [943, 0]
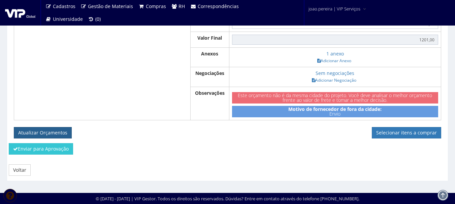
click at [54, 139] on button "Atualizar Orçamentos" at bounding box center [43, 132] width 58 height 11
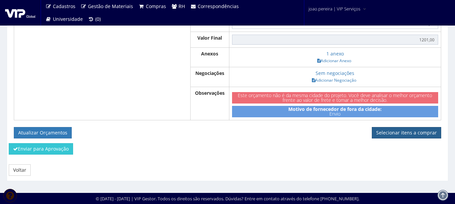
click at [401, 139] on link "Selecionar itens a comprar" at bounding box center [406, 132] width 69 height 11
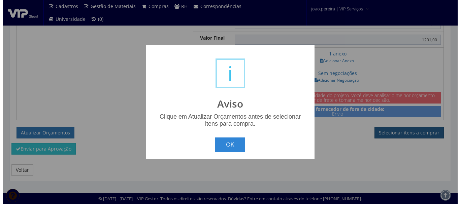
scroll to position [896, 0]
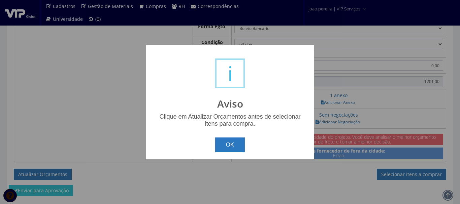
click at [229, 146] on button "OK" at bounding box center [230, 145] width 30 height 15
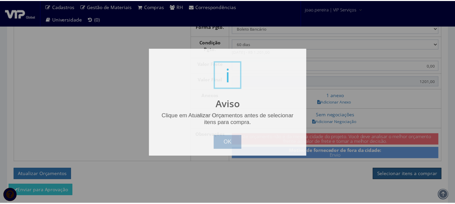
scroll to position [943, 0]
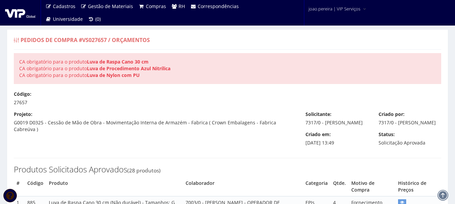
type input "1.201,00"
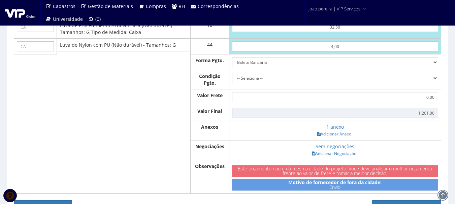
scroll to position [876, 0]
click at [42, 16] on input "text" at bounding box center [35, 11] width 37 height 10
click at [31, 16] on input "text" at bounding box center [35, 11] width 37 height 10
paste input "16074"
type input "16074"
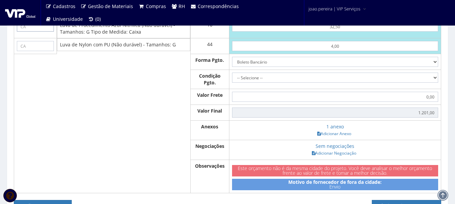
click at [32, 32] on input "text" at bounding box center [35, 27] width 37 height 10
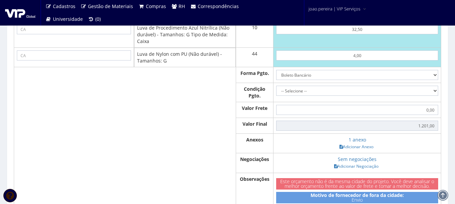
drag, startPoint x: 137, startPoint y: 80, endPoint x: 227, endPoint y: 81, distance: 89.6
click at [227, 48] on td "Luva de Procedimento Azul Nitrílica (Não durável) - Tamanhos: G Tipo de Medida:…" at bounding box center [185, 35] width 102 height 26
copy td "Luva de Procedimento Azul Nitrílica (Não"
click at [30, 34] on input "text" at bounding box center [74, 29] width 114 height 10
paste input "31410"
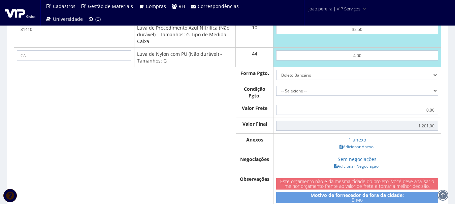
type input "31410"
click at [58, 61] on input "text" at bounding box center [74, 56] width 114 height 10
click at [30, 61] on input "text" at bounding box center [74, 56] width 114 height 10
paste input "30916"
type input "30916"
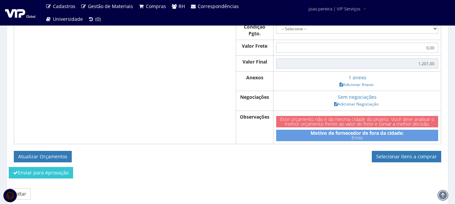
scroll to position [943, 0]
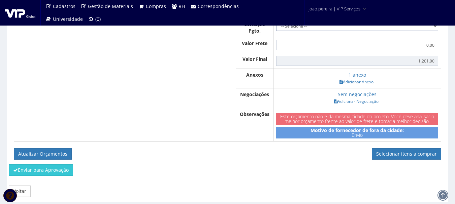
click at [435, 31] on select "-- Selecione -- À vista 7 dias 10 dias" at bounding box center [357, 26] width 162 height 10
select select "60"
click at [280, 31] on select "-- Selecione -- À vista 7 dias 10 dias" at bounding box center [357, 26] width 162 height 10
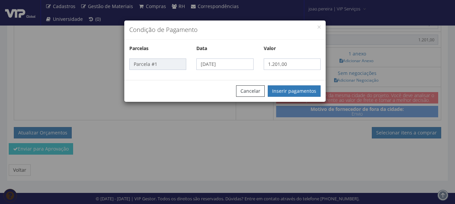
scroll to position [1011, 0]
click at [291, 88] on button "Inserir pagamentos" at bounding box center [294, 91] width 53 height 11
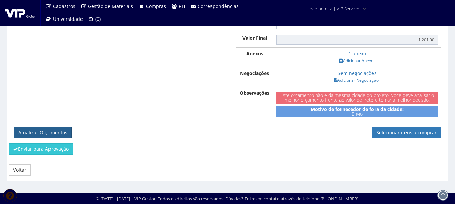
click at [30, 139] on button "Atualizar Orçamentos" at bounding box center [43, 132] width 58 height 11
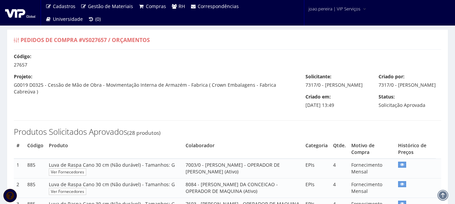
select select "60"
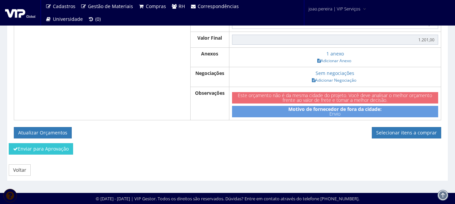
scroll to position [943, 0]
click at [408, 139] on link "Selecionar itens a comprar" at bounding box center [406, 132] width 69 height 11
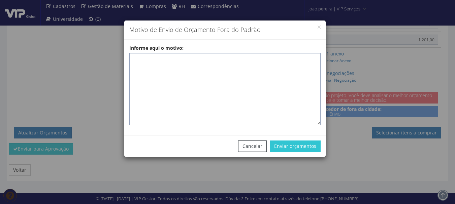
click at [145, 58] on textarea "Informe aqui o motivo:" at bounding box center [224, 89] width 191 height 72
paste textarea "Dificuldade em encontrar fornecedores que fazem boleto 30/60 fora do estado - O…"
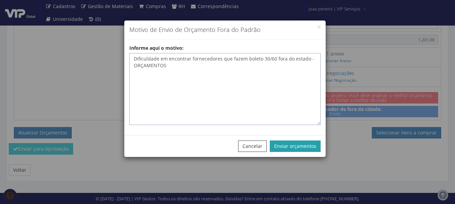
type textarea "Dificuldade em encontrar fornecedores que fazem boleto 30/60 fora do estado - O…"
click at [310, 144] on button "Enviar orçamentos" at bounding box center [295, 146] width 51 height 11
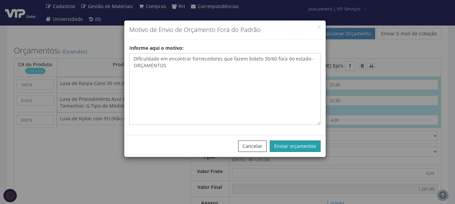
scroll to position [809, 0]
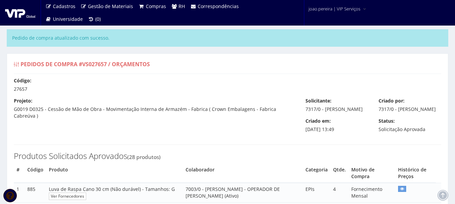
select select "60"
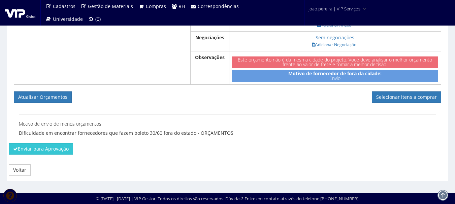
scroll to position [1028, 0]
click at [41, 152] on button "Enviar para Aprovação" at bounding box center [41, 149] width 64 height 11
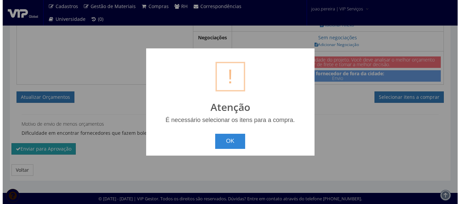
scroll to position [980, 0]
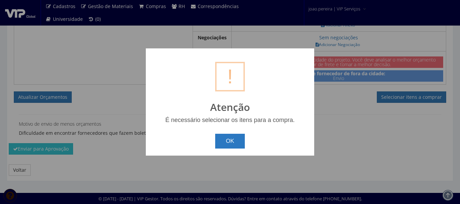
click at [238, 140] on button "OK" at bounding box center [230, 141] width 30 height 15
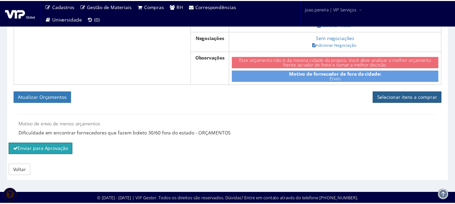
scroll to position [1027, 0]
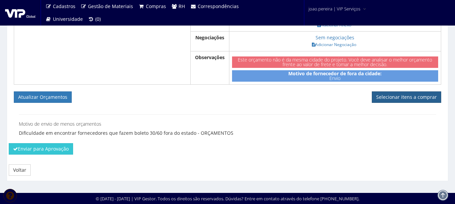
click at [418, 97] on link "Selecionar itens a comprar" at bounding box center [406, 97] width 69 height 11
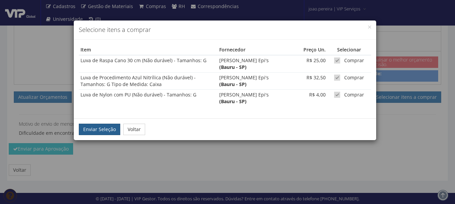
click at [98, 133] on button "Enviar Seleção" at bounding box center [99, 129] width 41 height 11
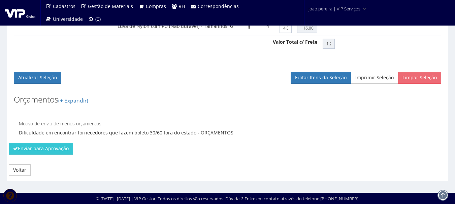
scroll to position [1359, 0]
click at [50, 148] on button "Enviar para Aprovação" at bounding box center [41, 148] width 64 height 11
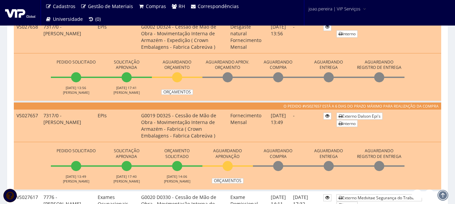
scroll to position [303, 0]
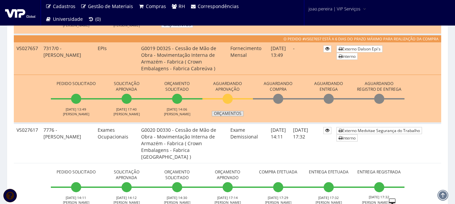
click at [236, 112] on link "Orçamentos" at bounding box center [228, 113] width 32 height 5
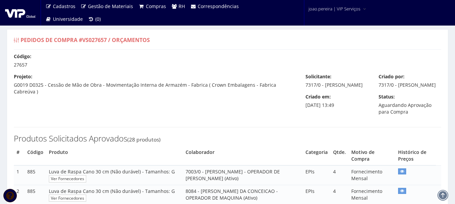
type input "1.201,00"
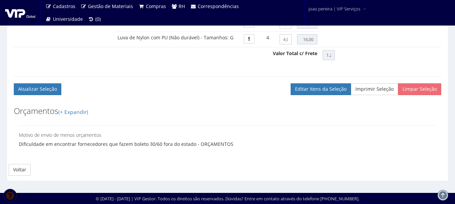
scroll to position [1330, 0]
click at [18, 171] on link "Voltar" at bounding box center [20, 169] width 22 height 11
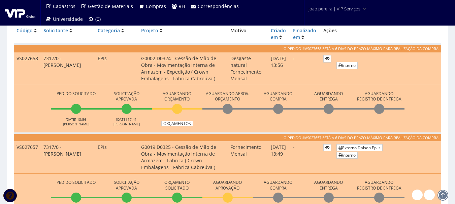
scroll to position [135, 0]
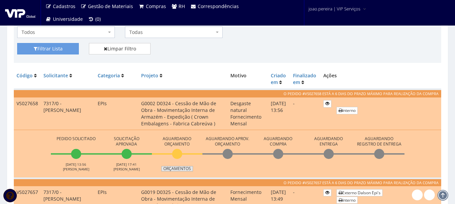
click at [175, 169] on link "Orçamentos" at bounding box center [177, 168] width 32 height 5
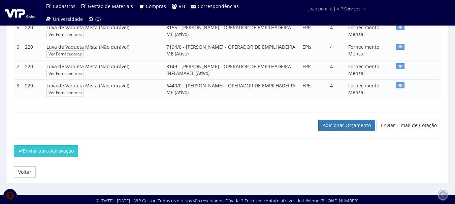
scroll to position [245, 0]
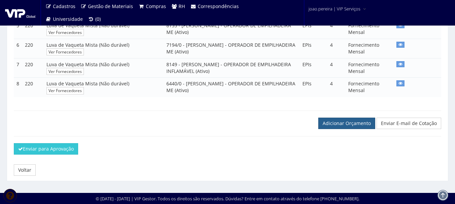
click at [348, 124] on link "Adicionar Orçamento" at bounding box center [346, 123] width 57 height 11
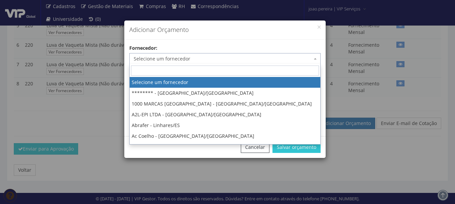
click at [180, 61] on span "Selecione um fornecedor" at bounding box center [223, 59] width 179 height 7
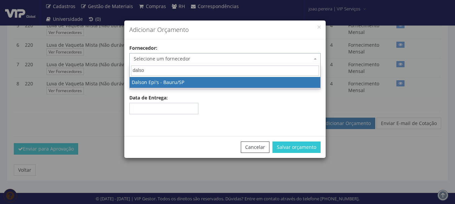
type input "dalso"
select select "141"
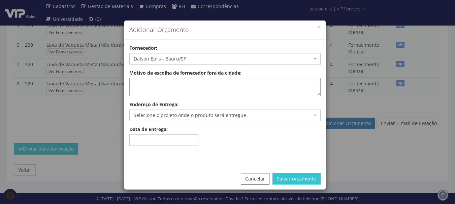
click at [187, 91] on textarea "Motivo de escolha de fornecedor fora da cidade:" at bounding box center [224, 87] width 191 height 18
type textarea "Envio"
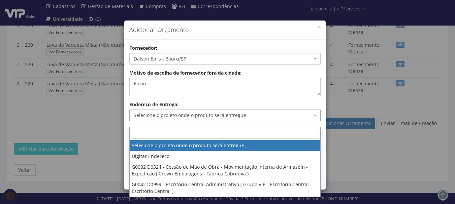
click at [309, 114] on span "Selecione o projeto onde o produto será entregue" at bounding box center [223, 115] width 179 height 7
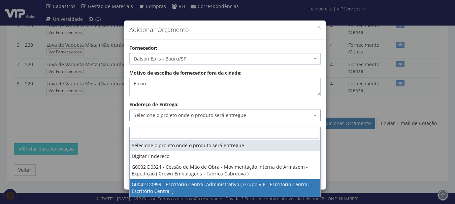
select select "42"
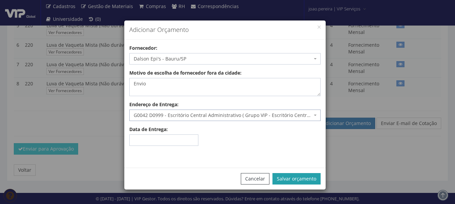
click at [299, 179] on button "Salvar orçamento" at bounding box center [297, 178] width 48 height 11
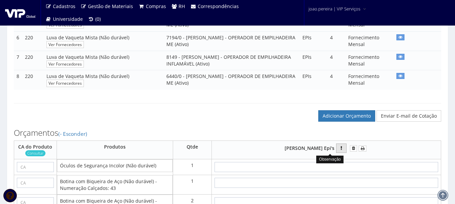
scroll to position [303, 0]
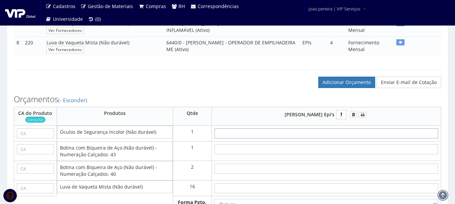
click at [333, 139] on input "text" at bounding box center [327, 134] width 224 height 10
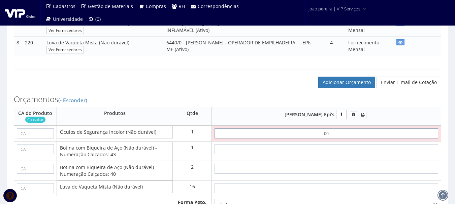
type input "0,01"
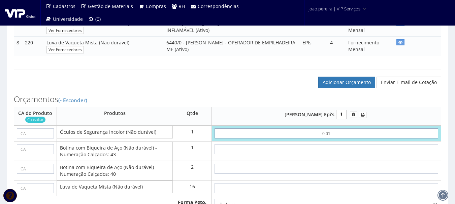
type input "0,01"
click at [345, 155] on input "text" at bounding box center [327, 150] width 224 height 10
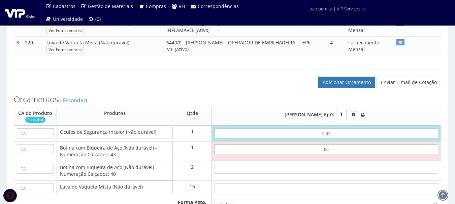
type input "0,01"
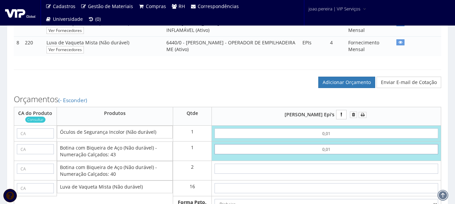
type input "0,02"
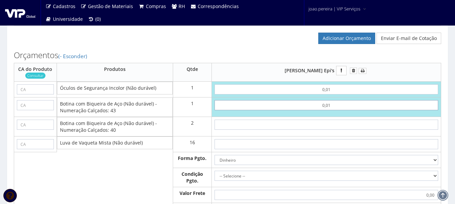
scroll to position [404, 0]
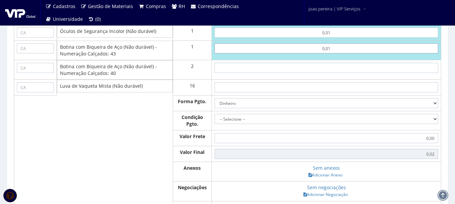
type input "0,01"
click at [333, 73] on input "text" at bounding box center [327, 68] width 224 height 10
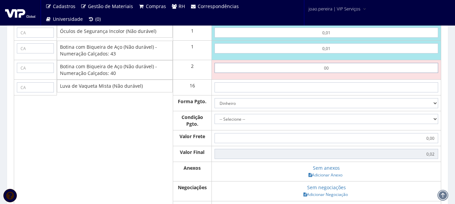
type input "0,01"
type input "0,04"
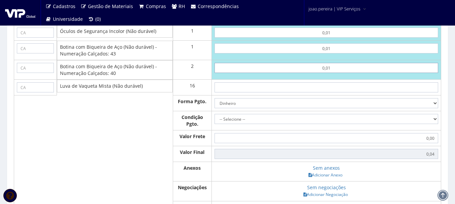
type input "0,01"
click at [325, 93] on input "text" at bounding box center [327, 88] width 224 height 10
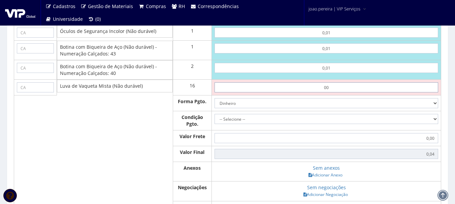
type input "0,01"
type input "0,20"
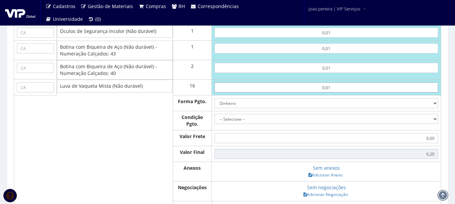
type input "0,01"
click at [427, 108] on select "Dinheiro Boleto Bancário Depósito Transferência Bancária Cartão de Crédito Cart…" at bounding box center [327, 103] width 224 height 10
click at [422, 124] on select "-- Selecione -- À vista 7 dias 10 dias" at bounding box center [327, 119] width 224 height 10
select select "0"
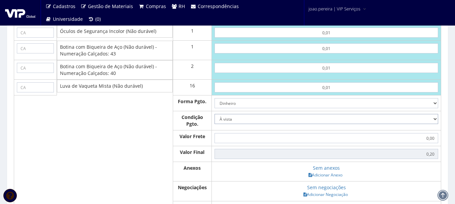
click at [215, 121] on select "-- Selecione -- À vista 7 dias 10 dias" at bounding box center [327, 119] width 224 height 10
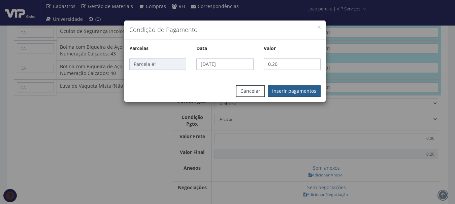
click at [297, 88] on button "Inserir pagamentos" at bounding box center [294, 91] width 53 height 11
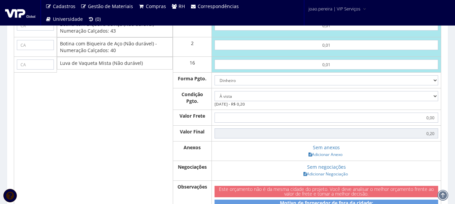
scroll to position [438, 0]
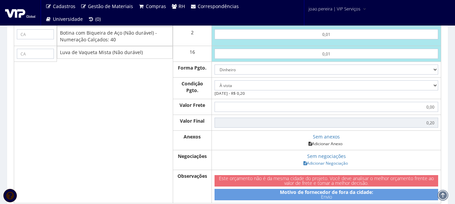
click at [328, 148] on link "Adicionar Anexo" at bounding box center [326, 143] width 38 height 7
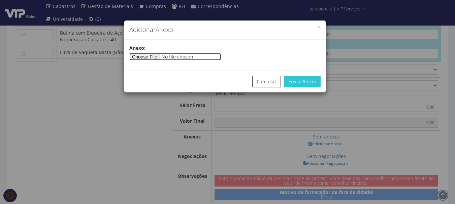
click at [163, 56] on input"] "file" at bounding box center [175, 56] width 92 height 7
type input"] "C:\fakepath\PEDIDOS SEM NOTA FISCAL ESTOQUE.docx"
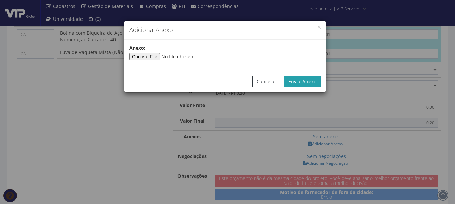
click at [314, 79] on span "Anexo" at bounding box center [310, 81] width 14 height 6
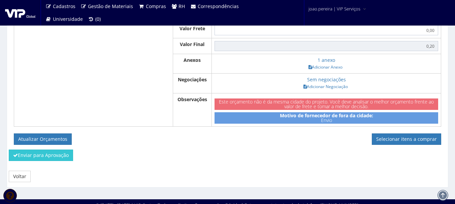
scroll to position [528, 0]
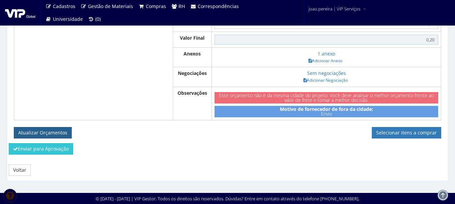
click at [49, 132] on button "Atualizar Orçamentos" at bounding box center [43, 132] width 58 height 11
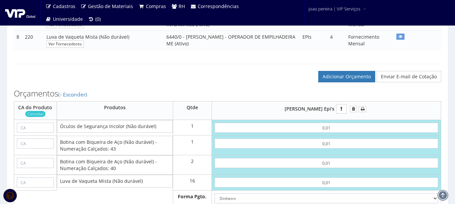
scroll to position [404, 0]
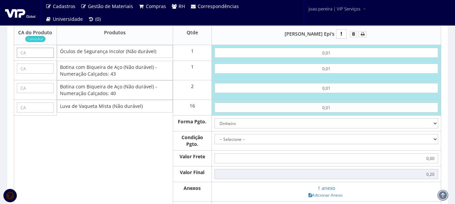
click at [34, 58] on input "text" at bounding box center [35, 53] width 37 height 10
paste input "11268"
type input "11268"
click at [43, 74] on input "text" at bounding box center [35, 69] width 37 height 10
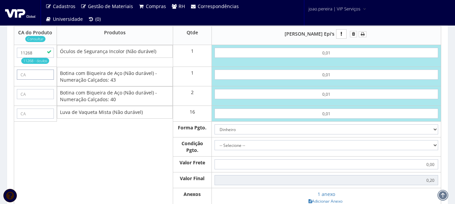
click at [24, 80] on input "text" at bounding box center [35, 75] width 37 height 10
paste input "43339"
type input "43339"
click at [31, 99] on input "text" at bounding box center [35, 94] width 37 height 10
paste input "43339"
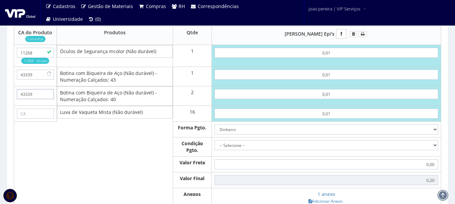
type input "43339"
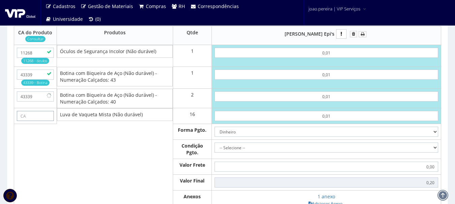
click at [41, 121] on input "text" at bounding box center [35, 116] width 37 height 10
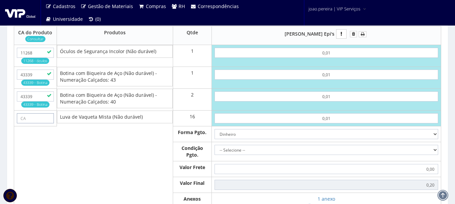
click at [27, 124] on input "text" at bounding box center [35, 119] width 37 height 10
paste input "16074"
type input "16074"
click at [118, 160] on td at bounding box center [115, 152] width 116 height 19
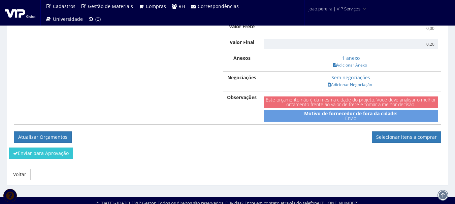
scroll to position [559, 0]
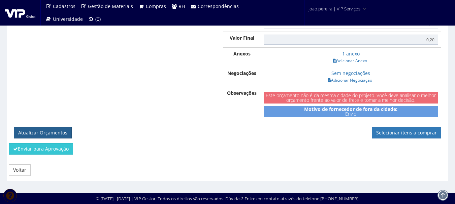
click at [48, 129] on button "Atualizar Orçamentos" at bounding box center [43, 132] width 58 height 11
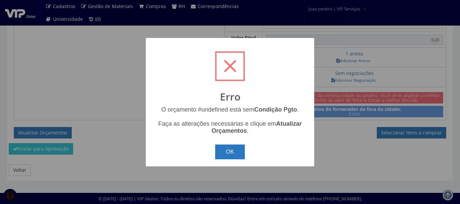
click at [228, 151] on button "OK" at bounding box center [230, 152] width 30 height 15
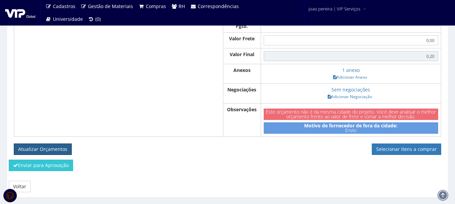
scroll to position [492, 0]
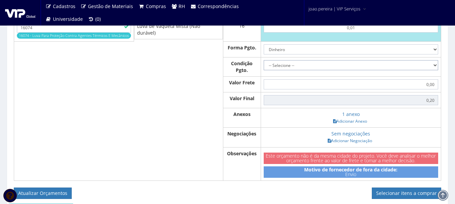
click at [434, 70] on select "-- Selecione -- À vista 7 dias 10 dias" at bounding box center [351, 65] width 175 height 10
select select "0"
click at [266, 67] on select "-- Selecione -- À vista 7 dias 10 dias" at bounding box center [351, 65] width 175 height 10
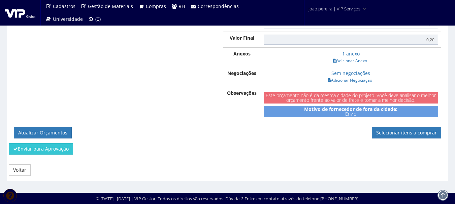
scroll to position [559, 0]
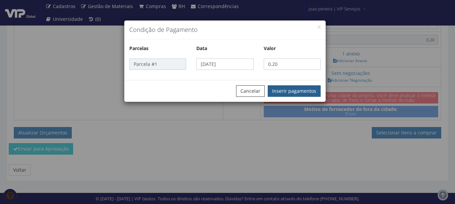
click at [299, 89] on button "Inserir pagamentos" at bounding box center [294, 91] width 53 height 11
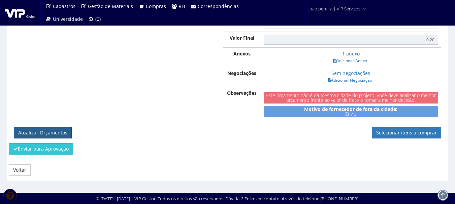
click at [53, 134] on button "Atualizar Orçamentos" at bounding box center [43, 132] width 58 height 11
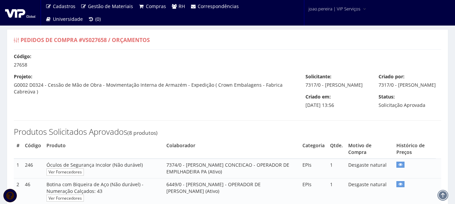
select select "0"
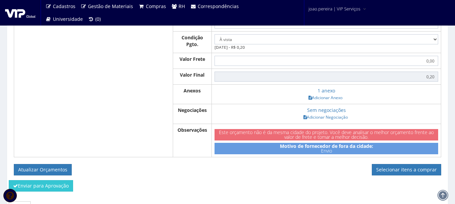
scroll to position [472, 0]
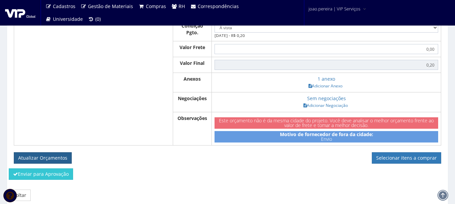
click at [45, 164] on button "Atualizar Orçamentos" at bounding box center [43, 158] width 58 height 11
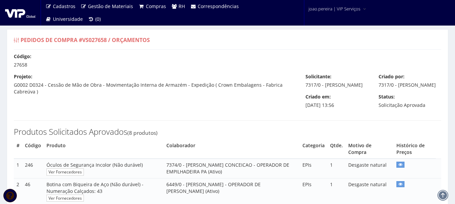
select select "0"
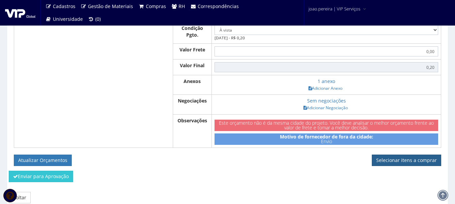
scroll to position [504, 0]
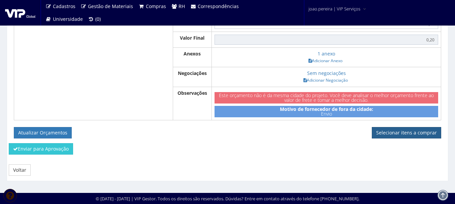
click at [413, 132] on link "Selecionar itens a comprar" at bounding box center [406, 132] width 69 height 11
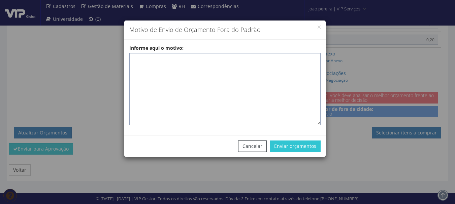
click at [232, 71] on textarea "Informe aqui o motivo:" at bounding box center [224, 89] width 191 height 72
click at [175, 61] on textarea "Informe aqui o motivo:" at bounding box center [224, 89] width 191 height 72
paste textarea "Pedido de compra para emissão de ficha de EPIS ou Uniformes para colaborador - …"
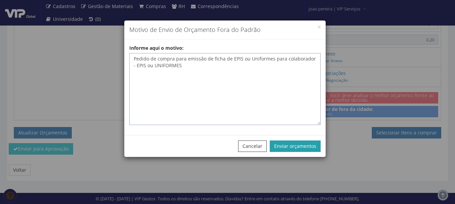
type textarea "Pedido de compra para emissão de ficha de EPIS ou Uniformes para colaborador - …"
click at [297, 146] on button "Enviar orçamentos" at bounding box center [295, 146] width 51 height 11
click at [253, 143] on button "Cancelar" at bounding box center [252, 146] width 29 height 11
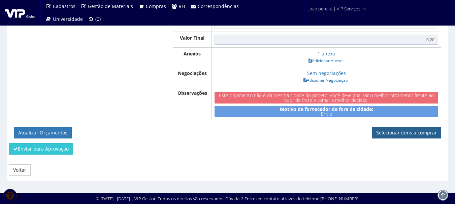
click at [412, 133] on link "Selecionar itens a comprar" at bounding box center [406, 132] width 69 height 11
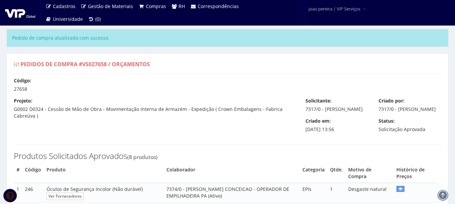
select select "0"
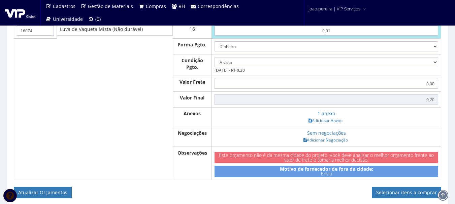
scroll to position [472, 0]
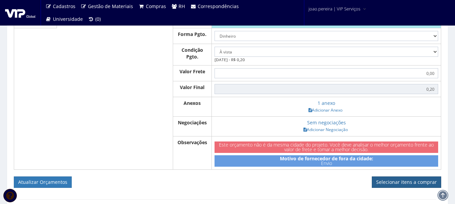
click at [416, 187] on link "Selecionar itens a comprar" at bounding box center [406, 182] width 69 height 11
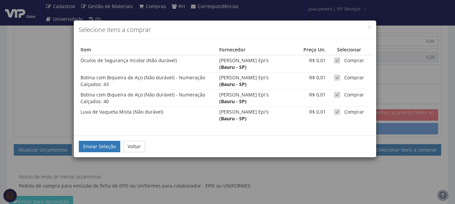
scroll to position [505, 0]
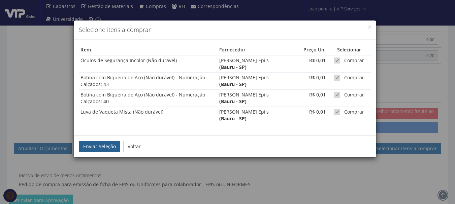
click at [93, 142] on button "Enviar Seleção" at bounding box center [99, 146] width 41 height 11
click at [99, 147] on button "Enviar Seleção" at bounding box center [99, 146] width 41 height 11
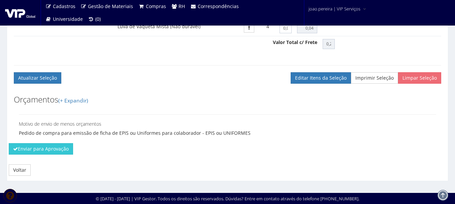
scroll to position [512, 0]
click at [52, 150] on button "Enviar para Aprovação" at bounding box center [41, 149] width 64 height 11
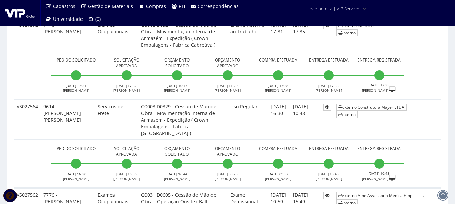
scroll to position [1044, 0]
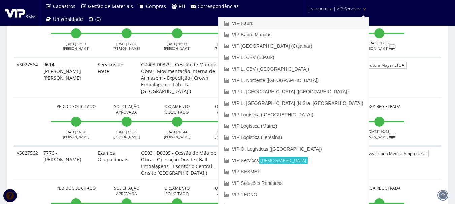
click at [311, 22] on link "VIP Bauru" at bounding box center [294, 23] width 150 height 11
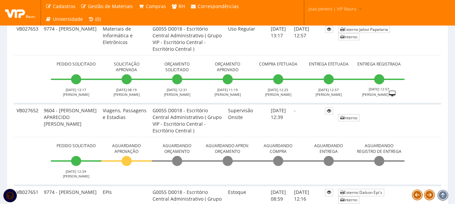
scroll to position [270, 0]
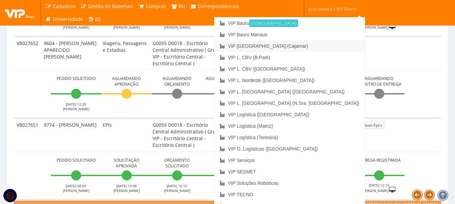
click at [323, 48] on link "VIP [GEOGRAPHIC_DATA] (Cajamar)" at bounding box center [290, 45] width 150 height 11
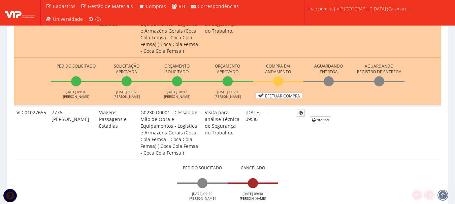
scroll to position [303, 0]
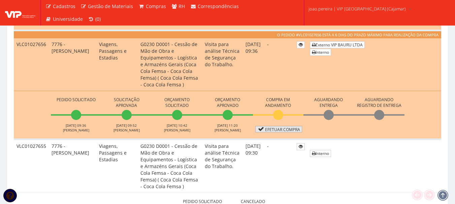
click at [285, 129] on link "Efetuar Compra" at bounding box center [278, 129] width 47 height 6
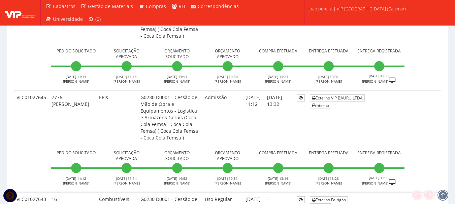
scroll to position [876, 0]
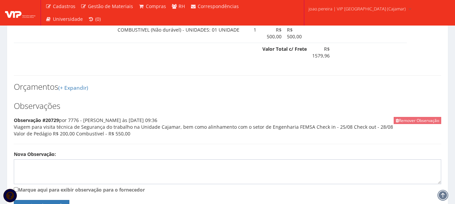
scroll to position [495, 0]
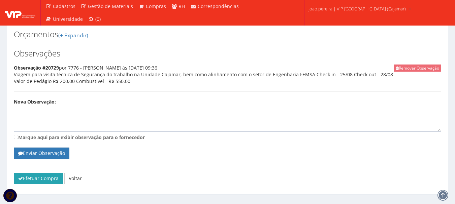
click at [45, 173] on button "Efetuar Compra" at bounding box center [38, 178] width 49 height 11
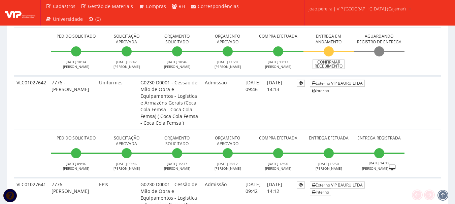
scroll to position [943, 0]
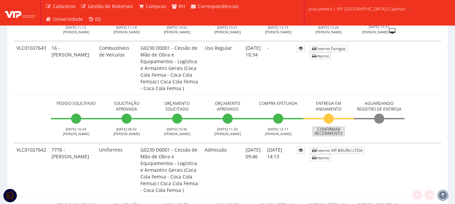
click at [333, 134] on link "Confirmar Recebimento" at bounding box center [329, 131] width 32 height 9
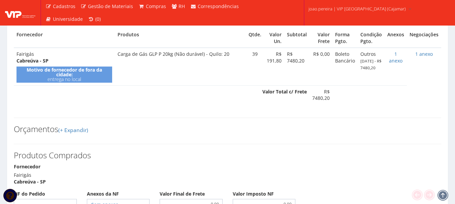
scroll to position [270, 0]
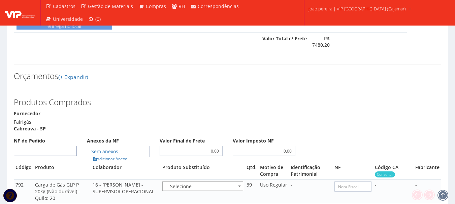
click at [60, 146] on input "NF do Pedido" at bounding box center [45, 151] width 63 height 10
type input "15464"
click at [125, 156] on link "Adicionar Anexo" at bounding box center [110, 159] width 38 height 7
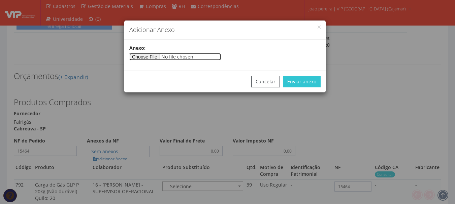
click at [152, 55] on input"] "file" at bounding box center [175, 56] width 92 height 7
type input"] "C:\fakepath\NF 15464 FAIRIGAS .pdf"
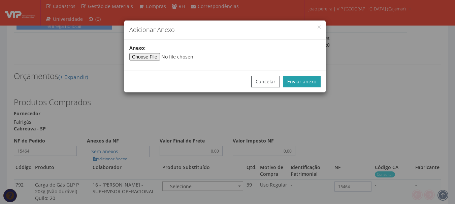
click at [310, 79] on button "Enviar anexo" at bounding box center [302, 81] width 38 height 11
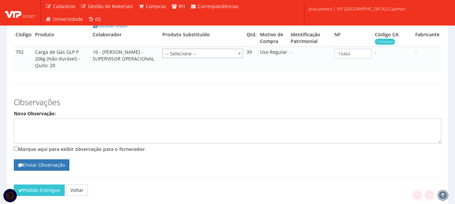
scroll to position [414, 0]
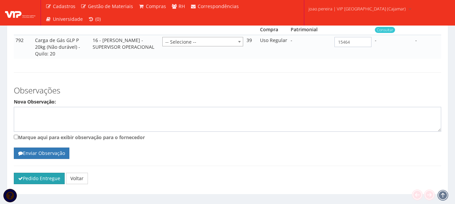
click at [28, 173] on button "Pedido Entregue" at bounding box center [39, 178] width 51 height 11
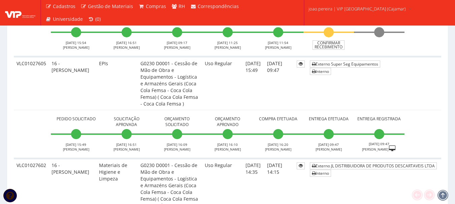
scroll to position [2459, 0]
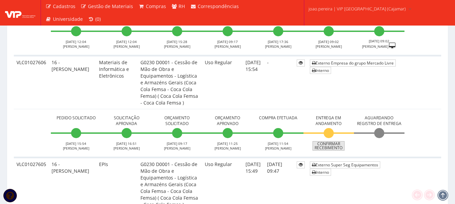
click at [335, 145] on link "Confirmar Recebimento" at bounding box center [329, 145] width 32 height 9
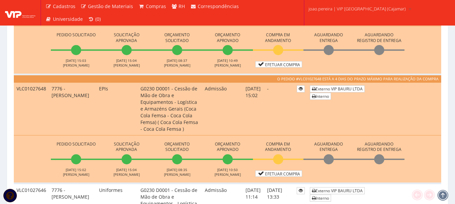
scroll to position [654, 0]
